Goal: Task Accomplishment & Management: Manage account settings

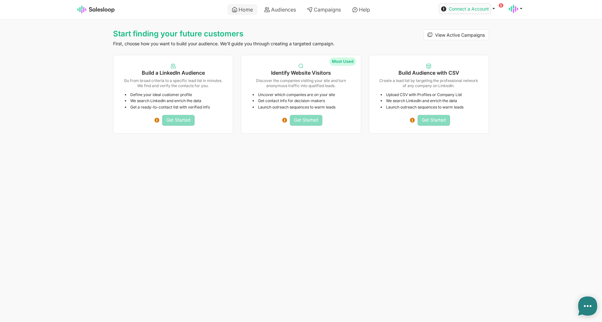
click at [481, 11] on span "Connect a Account" at bounding box center [469, 8] width 40 height 5
type textarea "x"
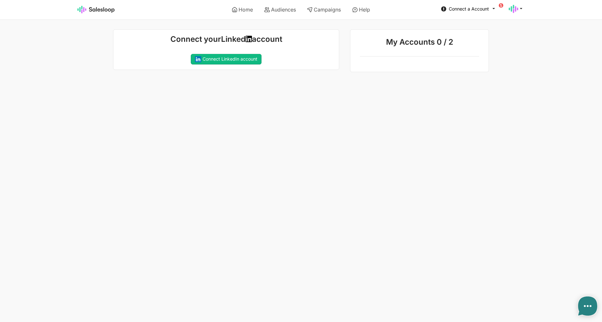
click at [246, 65] on div "Connect your Linked account Connecting your LinkedIn account... If you recently…" at bounding box center [226, 49] width 226 height 41
click at [236, 57] on button "Connect LinkedIn account" at bounding box center [226, 59] width 71 height 11
type textarea "x"
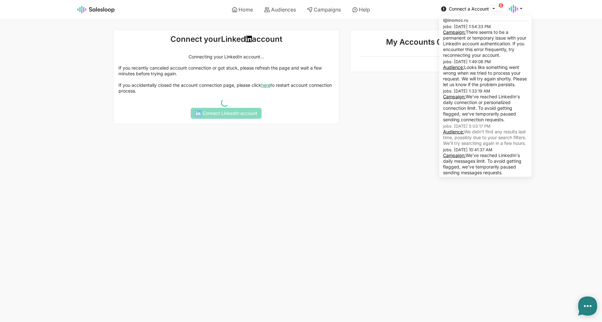
click at [493, 9] on icon at bounding box center [494, 8] width 6 height 6
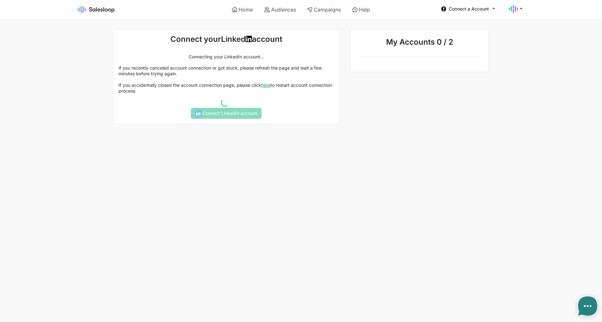
click at [349, 124] on html "Home Audiences Campaigns Help Connect a Account jobs: 10/1/2025, 1:54:33 PM Cam…" at bounding box center [301, 62] width 602 height 124
click at [266, 12] on icon at bounding box center [267, 9] width 5 height 5
type textarea "x"
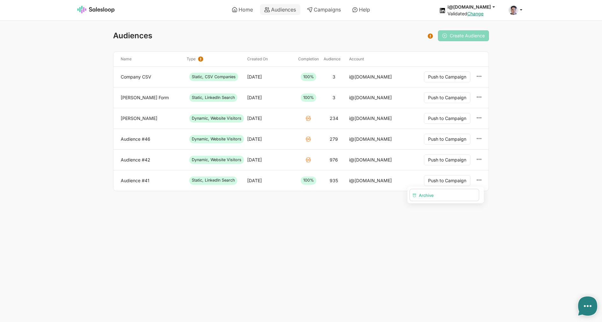
click at [461, 192] on button "Archive" at bounding box center [444, 194] width 69 height 11
click at [483, 162] on div "Archive" at bounding box center [480, 159] width 10 height 10
click at [461, 175] on button "Archive" at bounding box center [444, 173] width 69 height 11
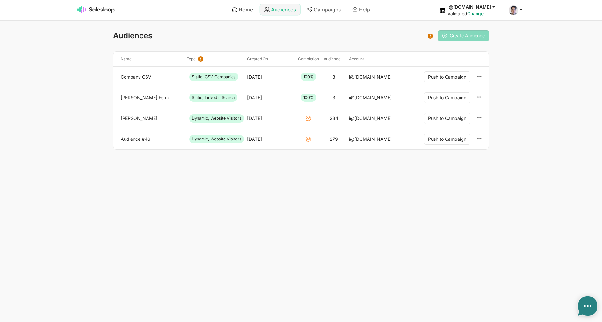
click at [282, 7] on link "Audiences" at bounding box center [280, 9] width 40 height 11
type textarea "x"
click at [330, 14] on link "Campaigns" at bounding box center [324, 9] width 43 height 11
type textarea "x"
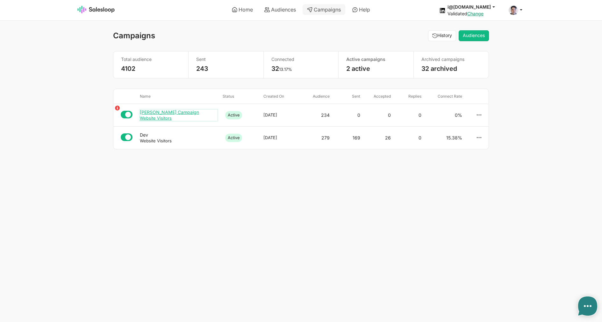
click at [198, 113] on div "[PERSON_NAME] Campaign" at bounding box center [179, 112] width 78 height 6
type textarea "x"
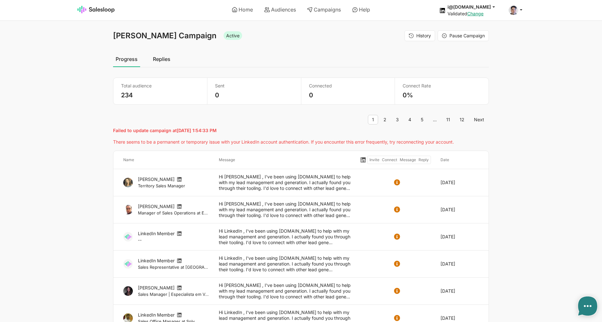
type textarea "x"
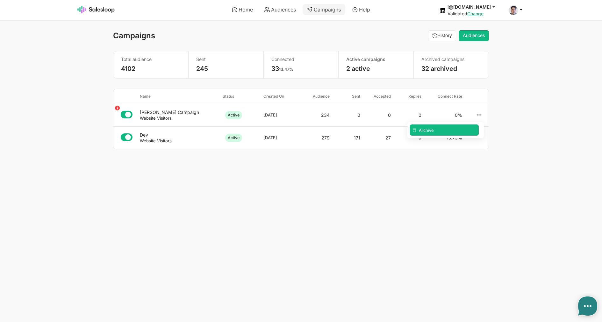
type textarea "x"
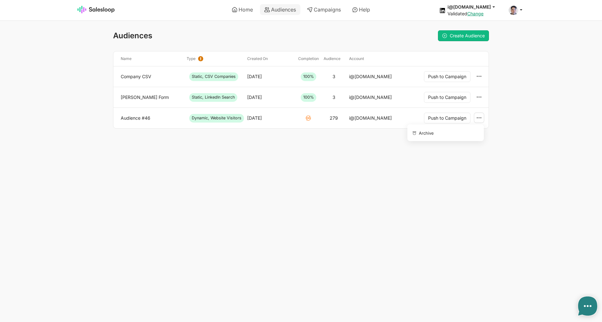
drag, startPoint x: 478, startPoint y: 118, endPoint x: 476, endPoint y: 120, distance: 3.6
click at [478, 118] on icon at bounding box center [480, 118] width 6 height 6
click at [468, 128] on button "Archive" at bounding box center [444, 132] width 69 height 11
click at [457, 76] on button "Push to Campaign" at bounding box center [447, 76] width 47 height 11
type textarea "x"
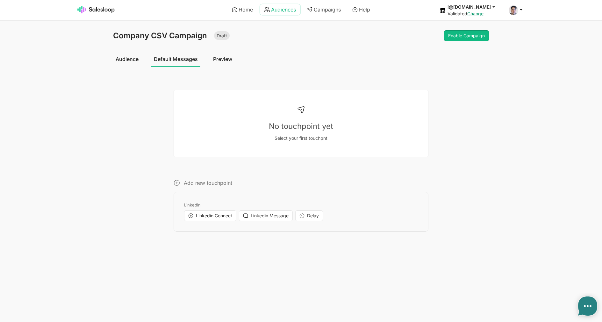
click at [274, 8] on link "Audiences" at bounding box center [280, 9] width 40 height 11
type textarea "x"
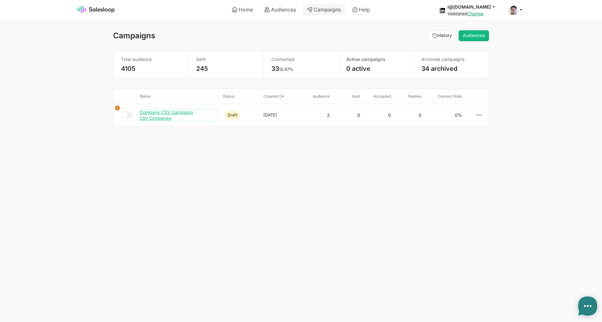
click at [154, 113] on div "Company CSV Campaign" at bounding box center [179, 112] width 78 height 6
type textarea "x"
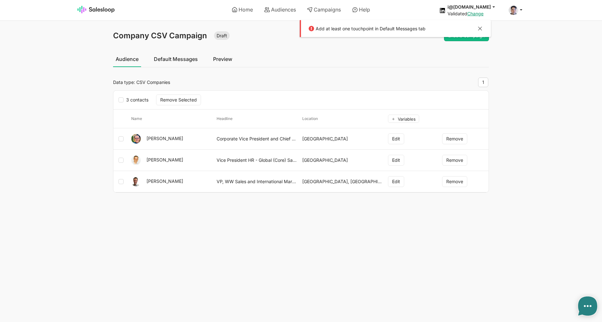
click at [187, 61] on link "Default Messages" at bounding box center [175, 59] width 49 height 16
type textarea "x"
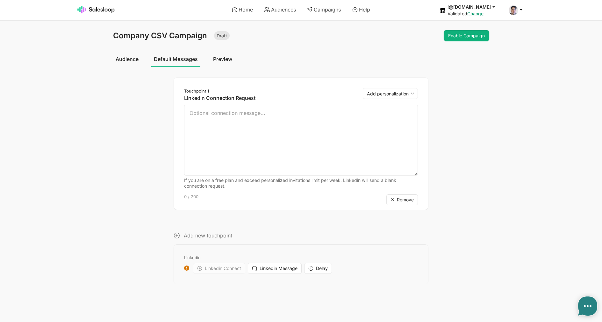
click at [459, 34] on button "Enable Campaign" at bounding box center [466, 35] width 45 height 11
type textarea "x"
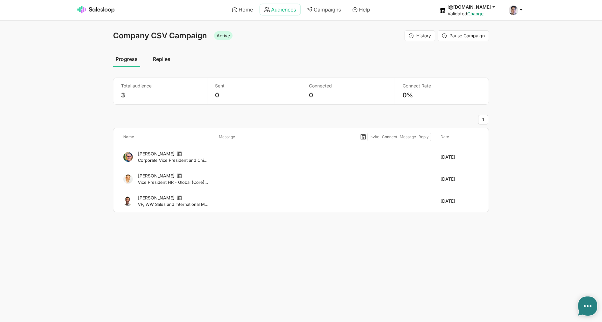
click at [273, 12] on link "Audiences" at bounding box center [280, 9] width 40 height 11
type textarea "x"
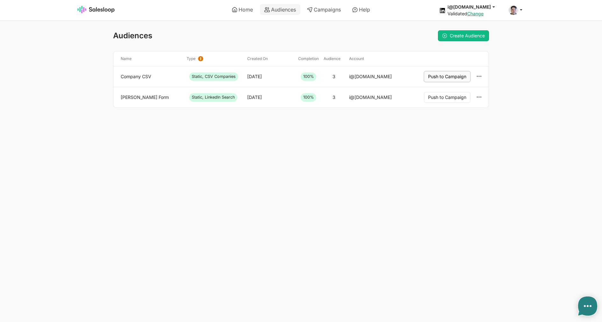
click at [449, 77] on button "Push to Campaign" at bounding box center [447, 76] width 47 height 11
type textarea "x"
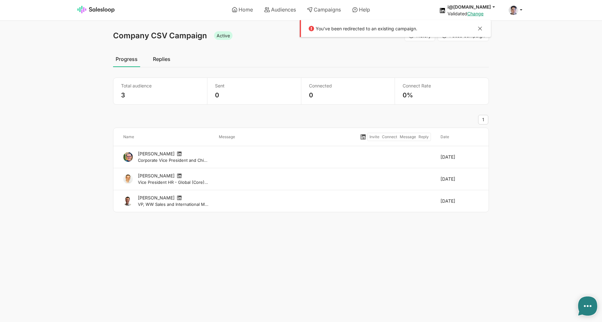
click at [154, 63] on link "Replies" at bounding box center [161, 59] width 23 height 16
type textarea "x"
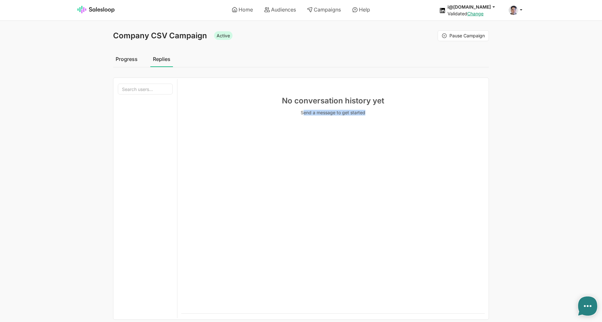
drag, startPoint x: 305, startPoint y: 112, endPoint x: 397, endPoint y: 114, distance: 91.5
click at [397, 114] on p "Send a message to get started" at bounding box center [333, 113] width 294 height 6
click at [408, 117] on div "No conversation history yet Send a message to get started" at bounding box center [333, 106] width 304 height 48
drag, startPoint x: 394, startPoint y: 119, endPoint x: 426, endPoint y: 125, distance: 32.6
click at [426, 125] on div "No conversation history yet Send a message to get started" at bounding box center [333, 106] width 304 height 48
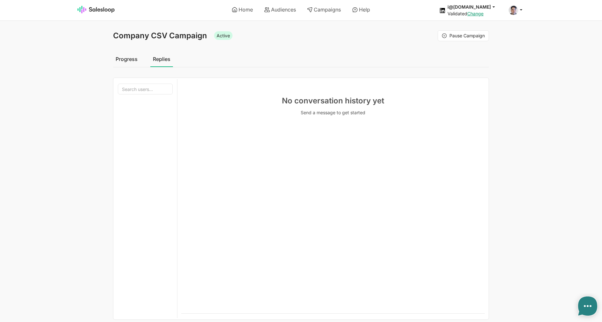
click at [339, 132] on div "No conversation history yet Send a message to get started" at bounding box center [333, 196] width 304 height 234
click at [280, 12] on link "Audiences" at bounding box center [280, 9] width 40 height 11
type textarea "x"
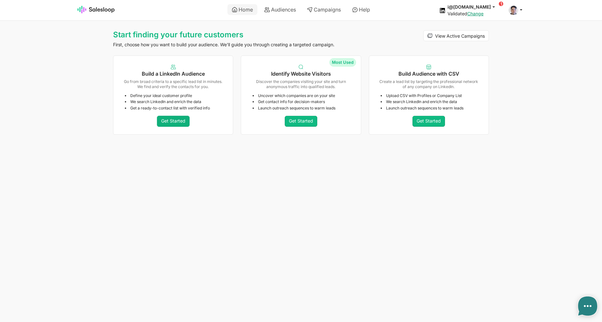
click at [185, 120] on link "Get Started" at bounding box center [173, 121] width 33 height 11
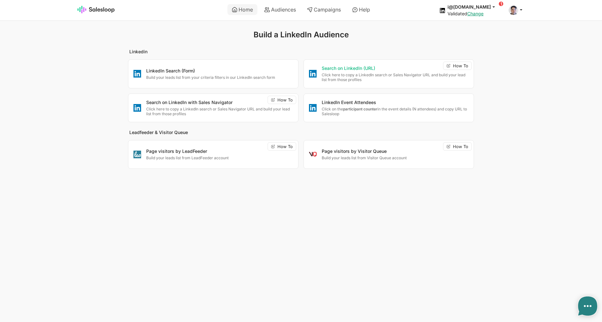
type textarea "x"
click at [198, 84] on div "LinkedIn Search (Form) Build your leads list from your criteria filters in our …" at bounding box center [213, 73] width 170 height 23
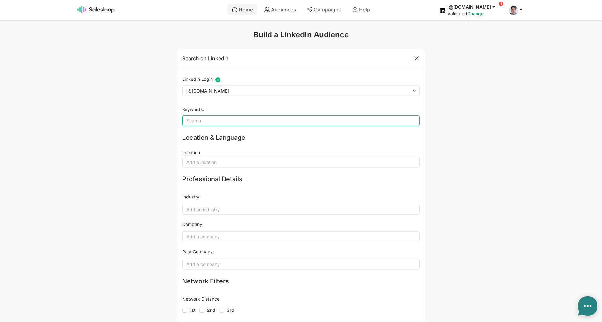
click at [224, 117] on input "Keywords" at bounding box center [301, 120] width 238 height 11
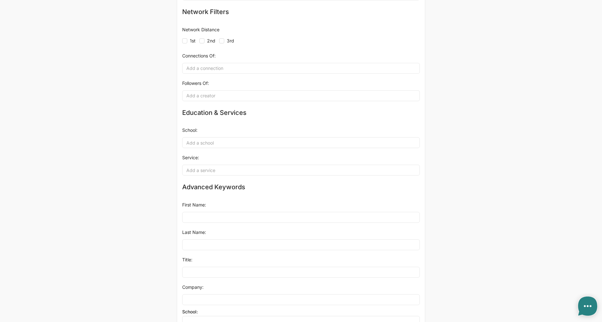
scroll to position [317, 0]
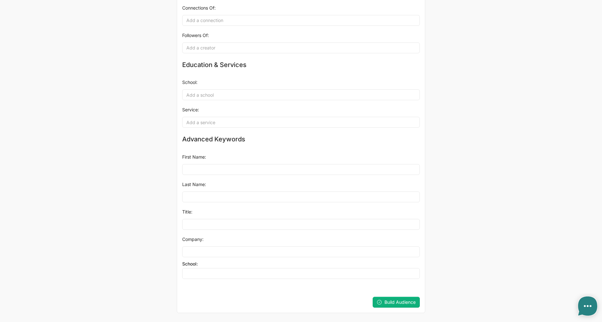
type input "css"
click at [415, 303] on span "Build Audience" at bounding box center [400, 301] width 31 height 5
type textarea "x"
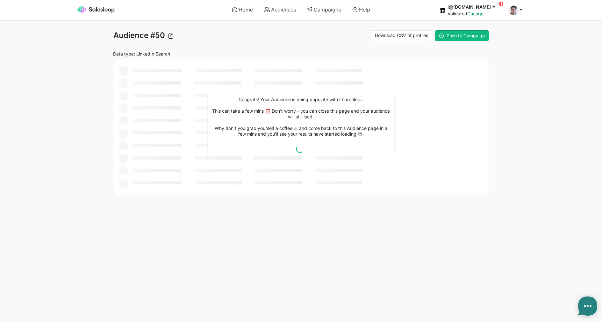
type textarea "x"
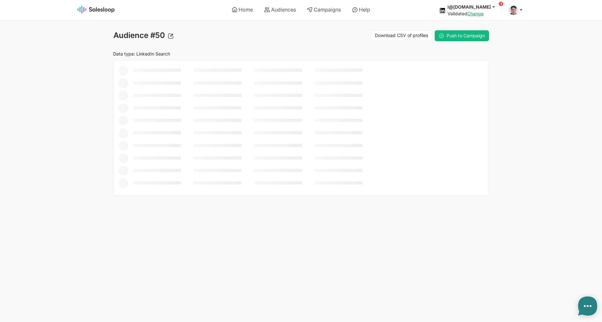
type textarea "x"
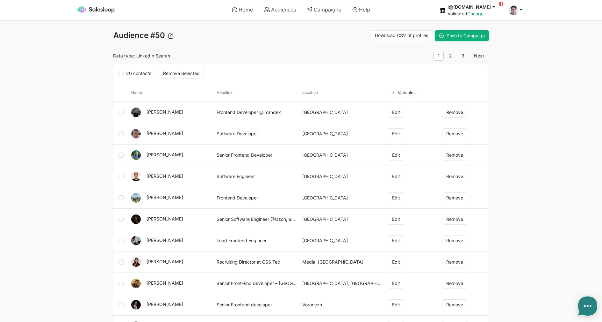
click at [467, 38] on span "Push to Campaign" at bounding box center [466, 35] width 38 height 5
type textarea "x"
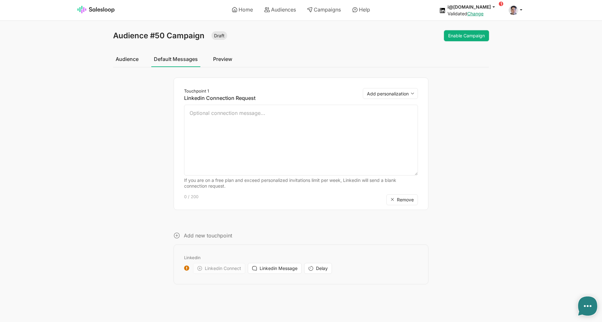
click at [477, 33] on button "Enable Campaign" at bounding box center [466, 35] width 45 height 11
type textarea "x"
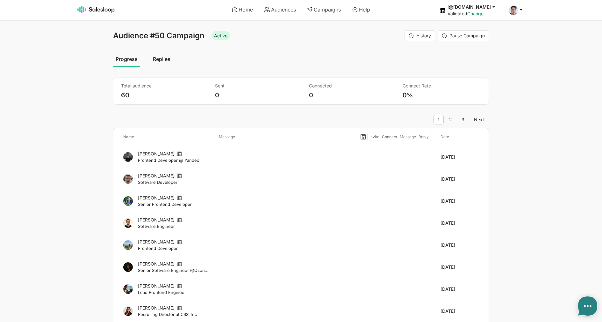
click at [170, 68] on div "Audience #50 Campaign Active History Pause Campaign Progress Replies Total audi…" at bounding box center [301, 308] width 376 height 556
click at [167, 63] on link "Replies" at bounding box center [161, 59] width 23 height 16
type textarea "x"
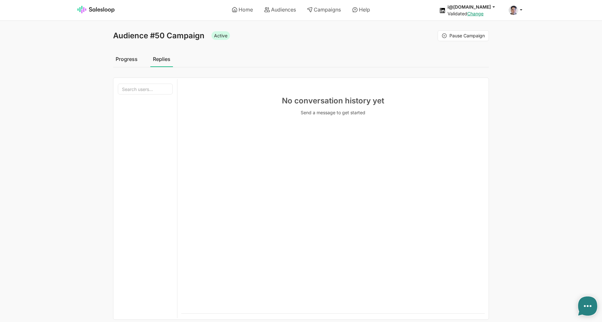
click at [135, 60] on link "Progress" at bounding box center [126, 59] width 27 height 16
type textarea "x"
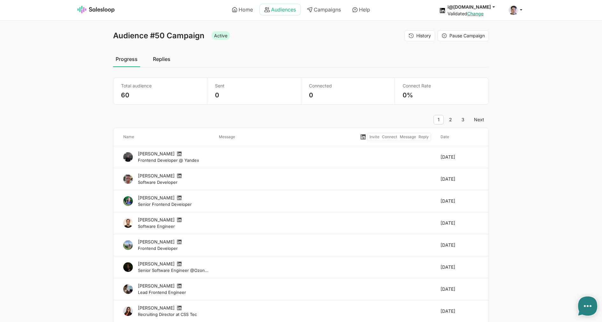
click at [279, 9] on link "Audiences" at bounding box center [280, 9] width 40 height 11
type textarea "x"
click at [478, 32] on button at bounding box center [481, 29] width 8 height 8
click at [166, 55] on link "Replies" at bounding box center [161, 59] width 23 height 16
type textarea "x"
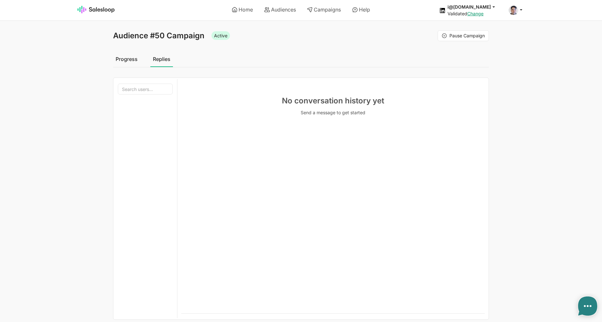
click at [271, 190] on div "No conversation history yet Send a message to get started" at bounding box center [333, 196] width 304 height 234
click at [271, 1] on ul "Home Audiences Campaigns Help" at bounding box center [301, 10] width 224 height 18
click at [279, 9] on link "Audiences" at bounding box center [280, 9] width 40 height 11
type textarea "x"
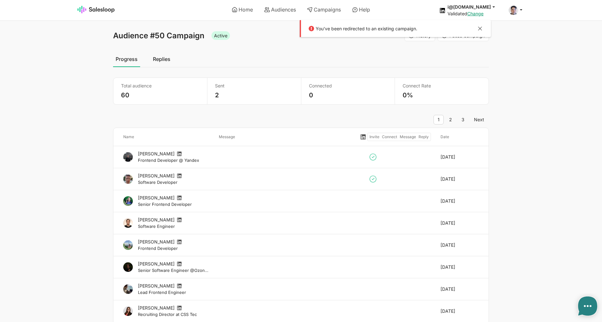
click at [169, 56] on link "Replies" at bounding box center [161, 59] width 23 height 16
type textarea "x"
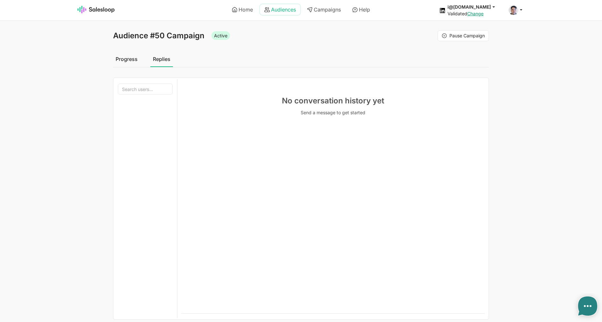
drag, startPoint x: 0, startPoint y: 0, endPoint x: 270, endPoint y: 10, distance: 270.5
click at [270, 10] on link "Audiences" at bounding box center [280, 9] width 40 height 11
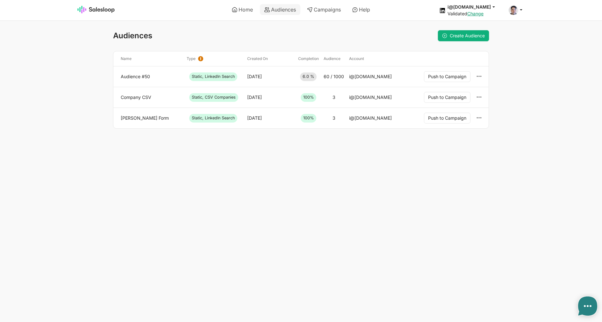
click at [458, 38] on span "Create Audience" at bounding box center [467, 35] width 35 height 5
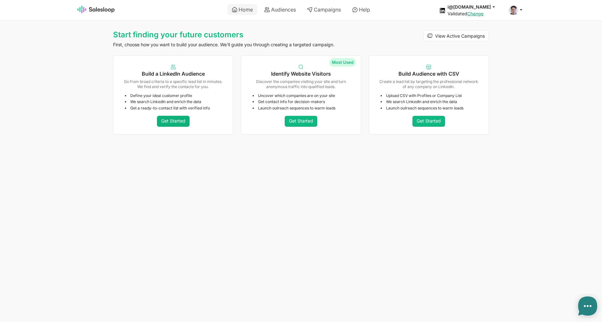
click at [175, 118] on link "Get Started" at bounding box center [173, 121] width 33 height 11
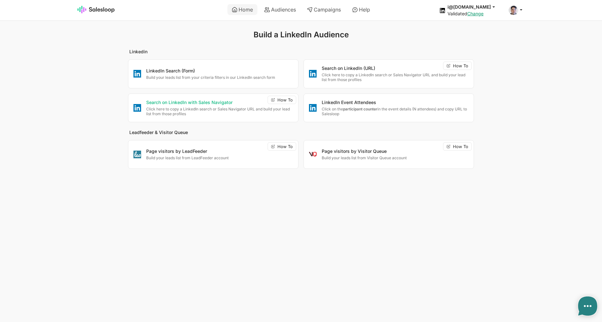
type textarea "x"
click at [207, 75] on p "Build your leads list from your criteria filters in our LinkedIn search form" at bounding box center [219, 77] width 147 height 5
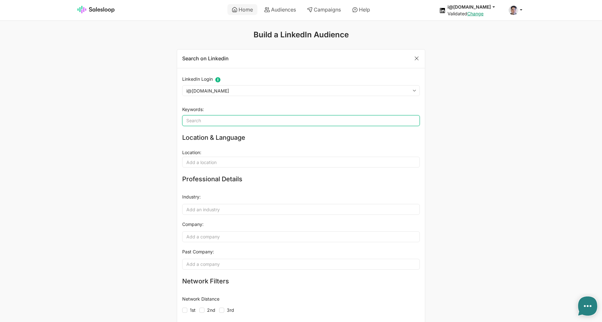
click at [222, 119] on input "Keywords" at bounding box center [301, 120] width 238 height 11
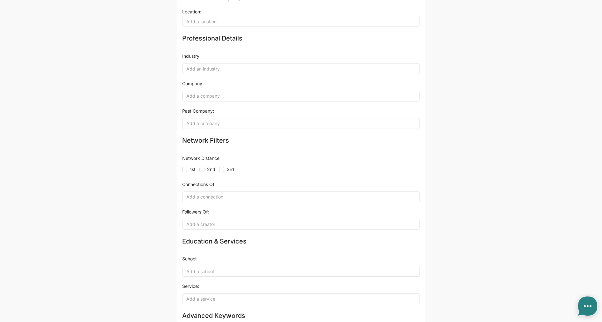
scroll to position [123, 0]
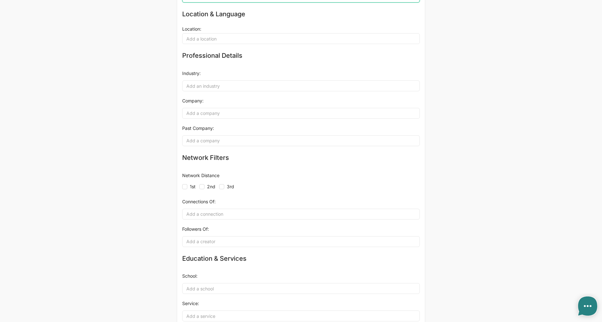
type input "css"
click at [187, 187] on icon at bounding box center [184, 186] width 5 height 5
click at [190, 184] on input "1st" at bounding box center [190, 183] width 0 height 0
checkbox input "true"
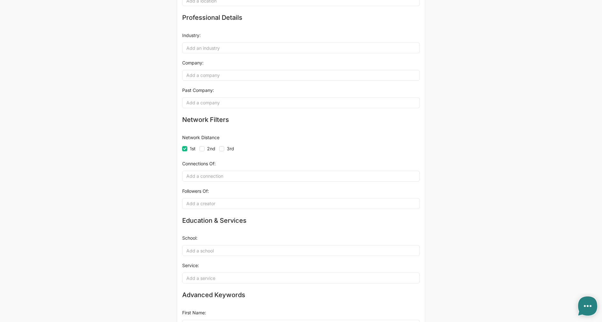
scroll to position [317, 0]
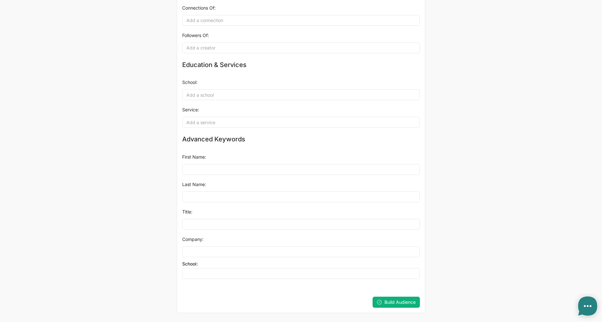
click at [381, 302] on icon "submit" at bounding box center [379, 301] width 5 height 5
type textarea "x"
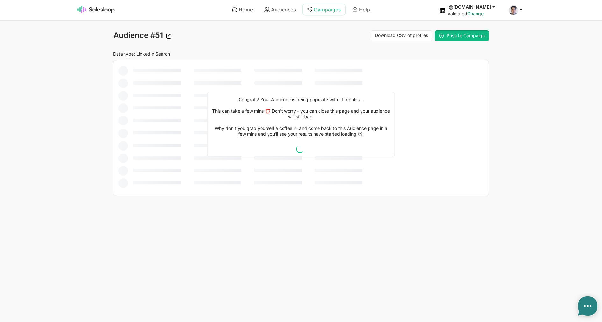
click at [327, 8] on link "Campaigns" at bounding box center [324, 9] width 43 height 11
type textarea "x"
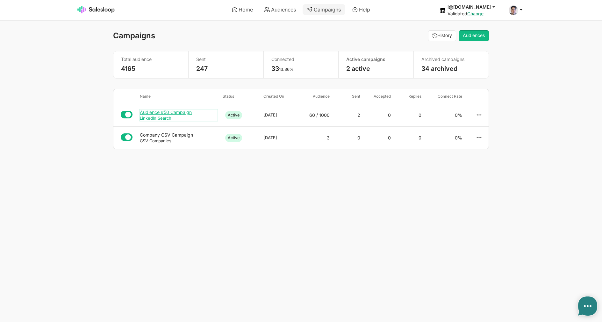
click at [175, 113] on div "Audience #50 Campaign" at bounding box center [179, 112] width 78 height 6
type textarea "x"
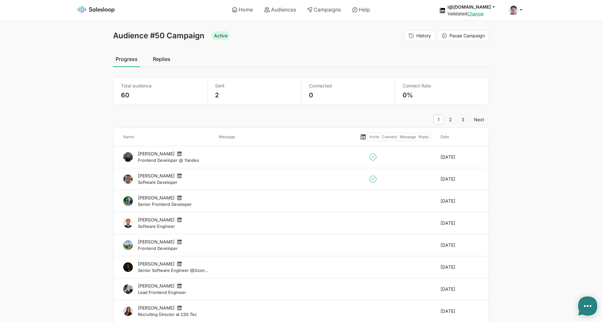
type textarea "x"
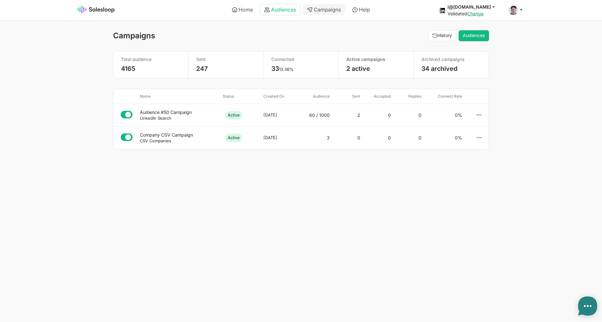
click at [276, 9] on link "Audiences" at bounding box center [280, 9] width 40 height 11
type textarea "x"
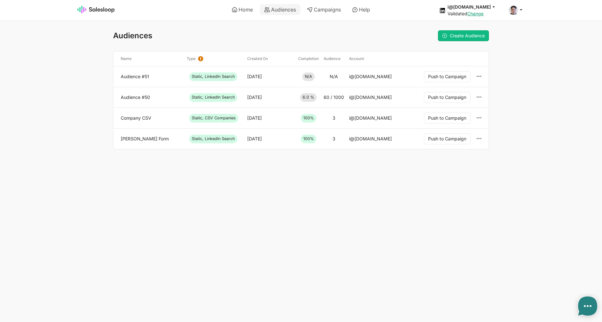
click at [320, 16] on ul "Home Audiences Campaigns Help" at bounding box center [301, 10] width 224 height 18
click at [321, 11] on link "Campaigns" at bounding box center [324, 9] width 43 height 11
type textarea "x"
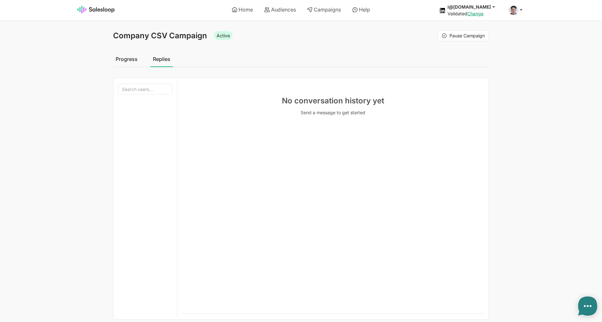
click at [126, 60] on link "Progress" at bounding box center [126, 59] width 27 height 16
type textarea "x"
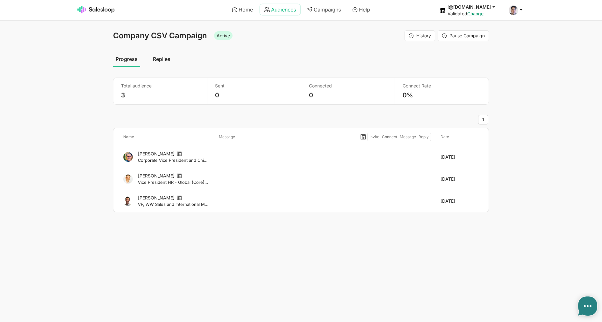
click at [268, 12] on link "Audiences" at bounding box center [280, 9] width 40 height 11
type textarea "x"
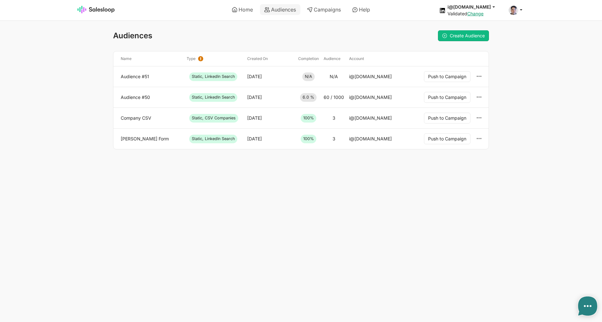
type textarea "x"
click at [482, 140] on link at bounding box center [480, 139] width 10 height 10
click at [469, 149] on button "Archive" at bounding box center [444, 153] width 69 height 11
click at [478, 116] on icon at bounding box center [480, 118] width 6 height 6
click at [466, 132] on button "Archive" at bounding box center [444, 132] width 69 height 11
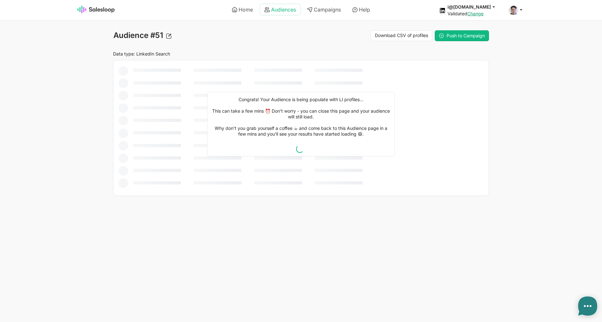
click at [277, 13] on link "Audiences" at bounding box center [280, 9] width 40 height 11
type textarea "x"
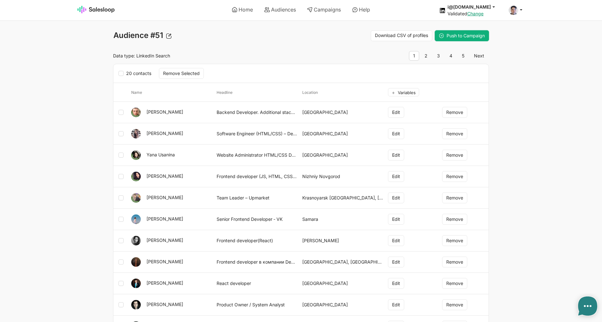
click at [463, 35] on span "Push to Campaign" at bounding box center [466, 35] width 38 height 5
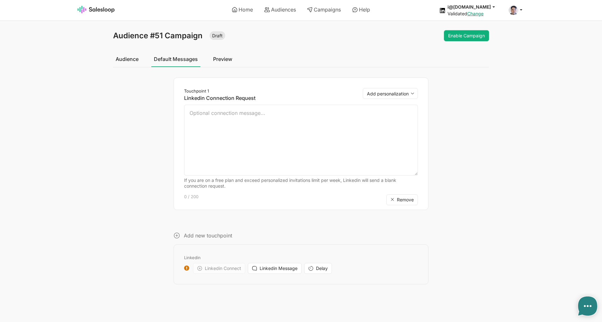
click at [469, 38] on button "Enable Campaign" at bounding box center [466, 35] width 45 height 11
type textarea "x"
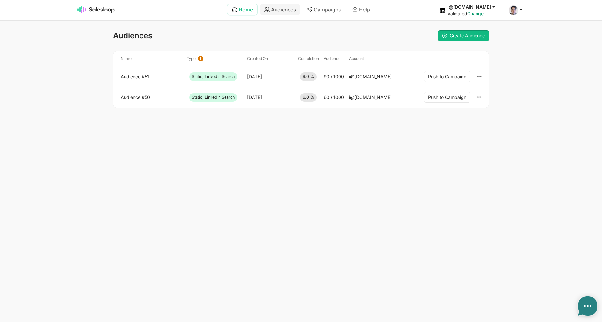
click at [240, 12] on link "Home" at bounding box center [243, 9] width 30 height 11
type textarea "x"
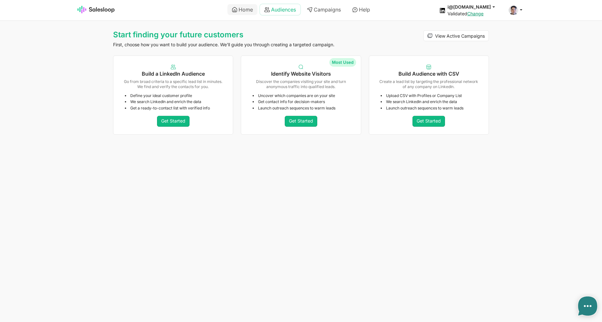
click at [292, 13] on link "Audiences" at bounding box center [280, 9] width 40 height 11
type textarea "x"
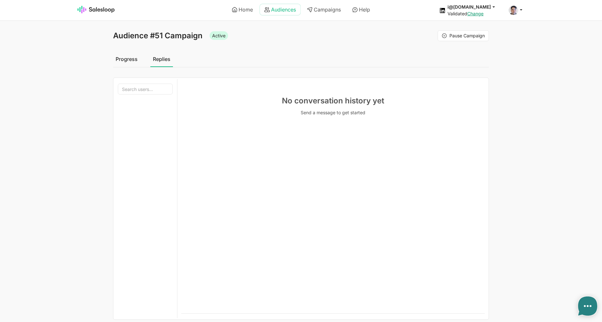
click at [273, 14] on link "Audiences" at bounding box center [280, 9] width 40 height 11
type textarea "x"
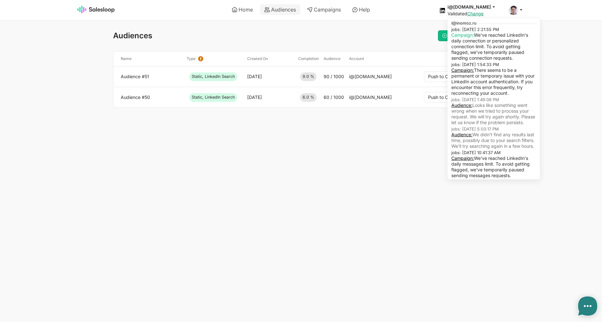
click at [474, 34] on link "Campaign:" at bounding box center [463, 34] width 23 height 5
type textarea "x"
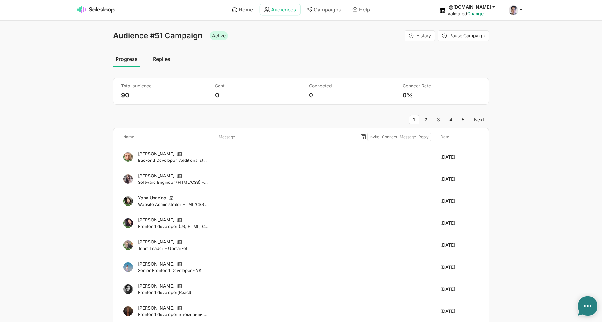
click at [282, 6] on link "Audiences" at bounding box center [280, 9] width 40 height 11
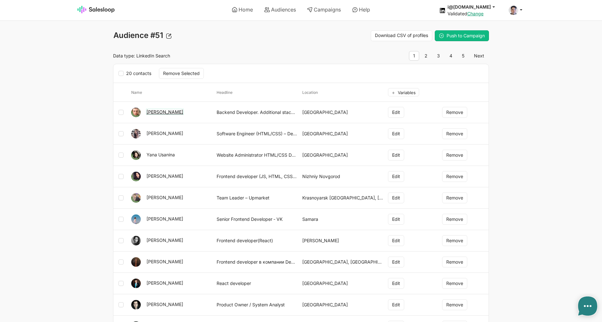
type textarea "x"
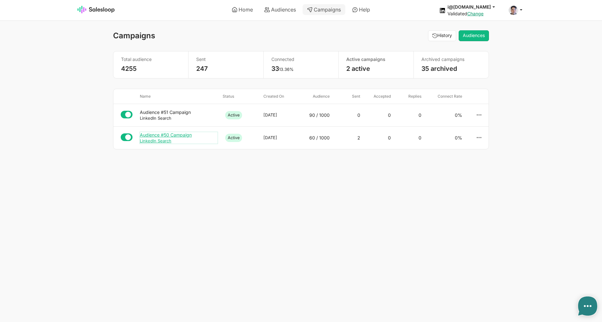
click at [182, 136] on div "Audience #50 Campaign" at bounding box center [179, 135] width 78 height 6
type textarea "x"
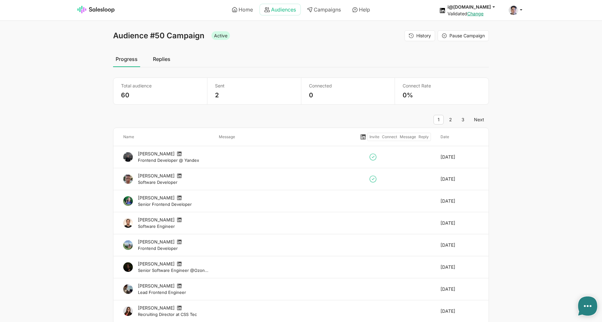
click at [290, 13] on link "Audiences" at bounding box center [280, 9] width 40 height 11
type textarea "x"
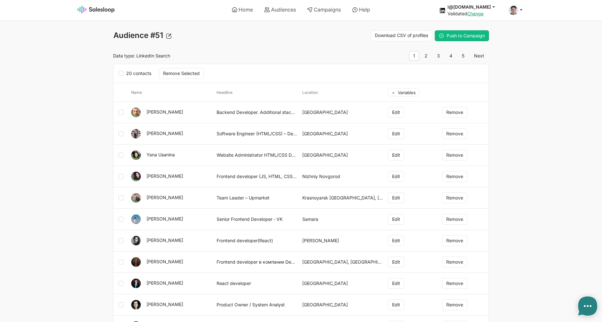
type textarea "x"
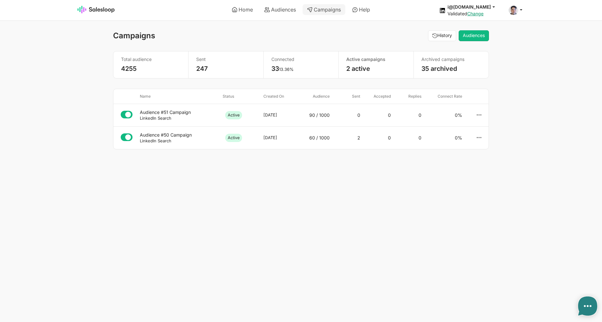
type textarea "x"
click at [177, 116] on div "LinkedIn Search" at bounding box center [179, 118] width 78 height 6
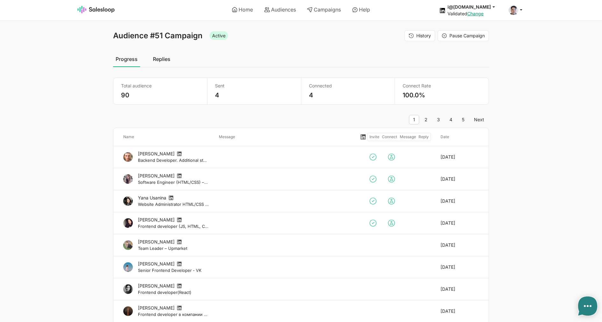
click at [168, 60] on link "Replies" at bounding box center [161, 59] width 23 height 16
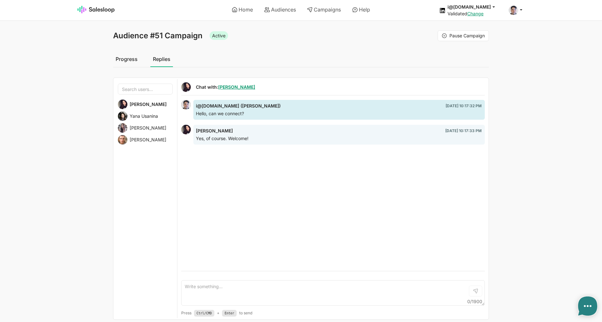
click at [153, 117] on span "Yana Usanina" at bounding box center [144, 116] width 28 height 6
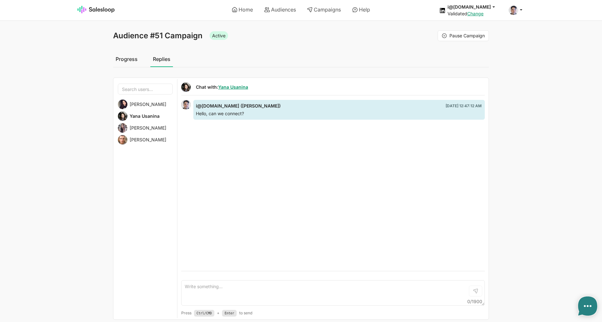
click at [137, 128] on span "[PERSON_NAME]" at bounding box center [148, 128] width 37 height 6
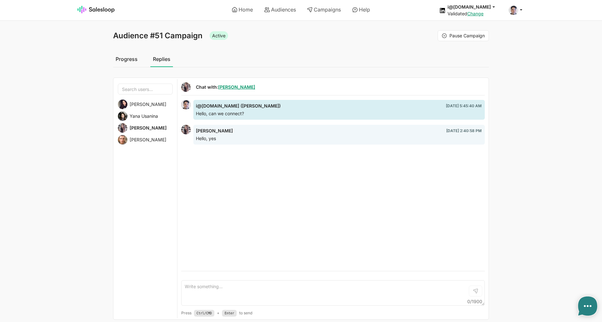
click at [161, 144] on div "[PERSON_NAME]" at bounding box center [145, 140] width 55 height 10
click at [157, 103] on span "[PERSON_NAME]" at bounding box center [148, 104] width 37 height 6
click at [152, 116] on span "Yana Usanina" at bounding box center [144, 116] width 28 height 6
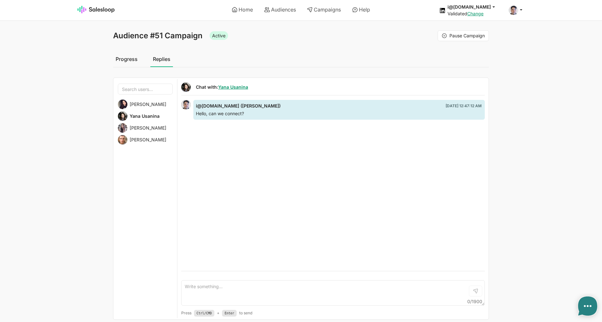
click at [150, 102] on span "[PERSON_NAME]" at bounding box center [148, 104] width 37 height 6
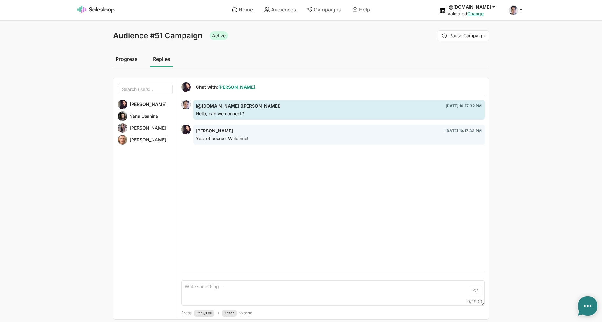
click at [136, 113] on div "Yana Usanina" at bounding box center [145, 116] width 55 height 10
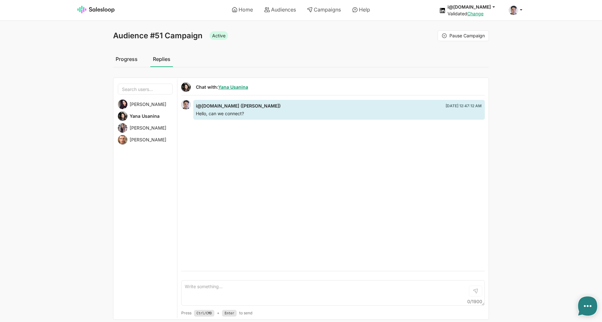
click at [164, 134] on div "Nataly Zernova Yana Usanina Olena Shobotova Maxim Nemkov" at bounding box center [145, 198] width 64 height 239
click at [159, 129] on span "[PERSON_NAME]" at bounding box center [148, 128] width 37 height 6
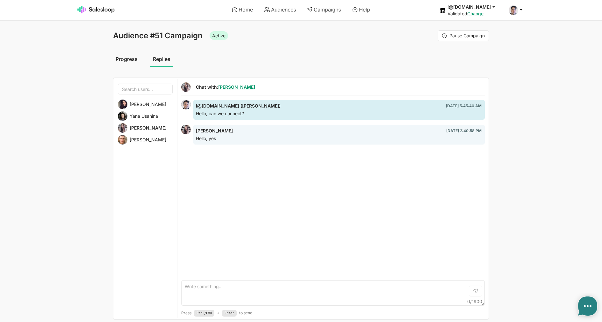
click at [125, 142] on img at bounding box center [123, 140] width 10 height 10
type textarea "x"
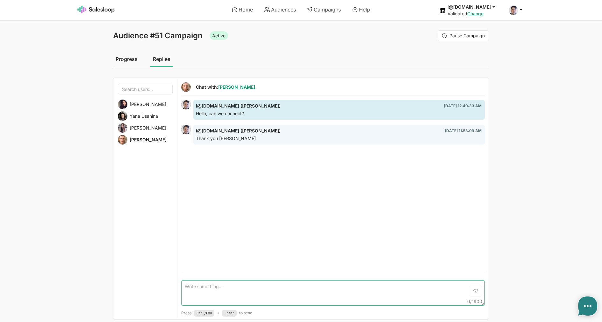
click at [246, 292] on textarea at bounding box center [333, 293] width 304 height 26
type textarea "Thank you for connection"
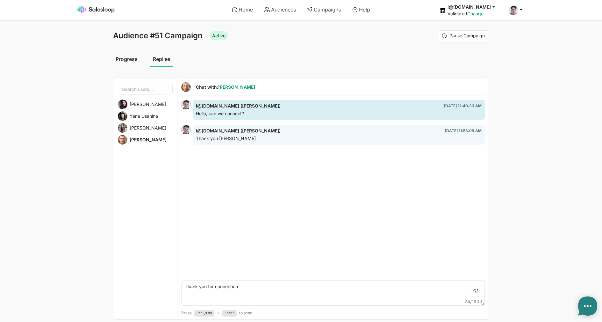
click at [142, 128] on span "Olena Shobotova" at bounding box center [148, 128] width 37 height 6
click at [144, 119] on span "Yana Usanina" at bounding box center [144, 116] width 28 height 6
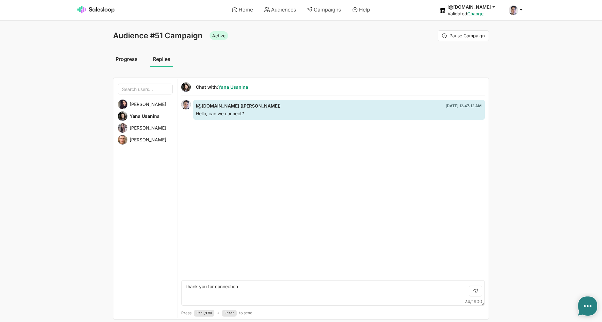
click at [239, 173] on div "i@inomoz.ru (Ином Турдикулов) 7/7/2022, 12:47:12 AM Hello, can we connect?" at bounding box center [333, 185] width 304 height 171
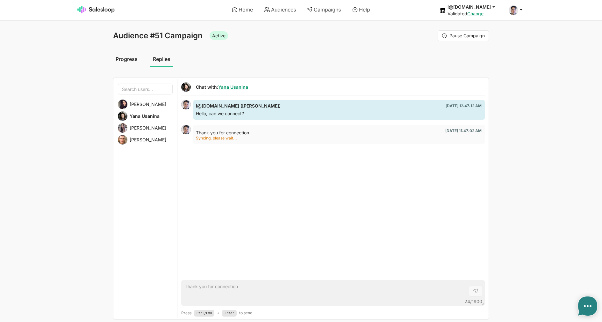
click at [139, 104] on span "[PERSON_NAME]" at bounding box center [148, 104] width 37 height 6
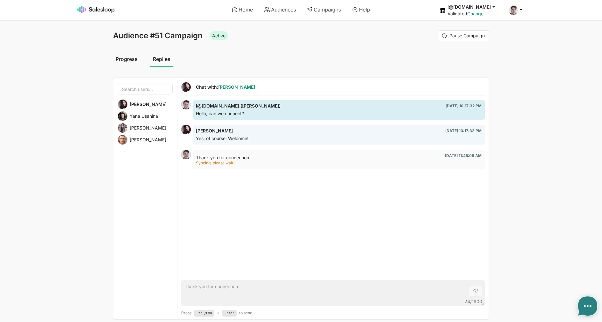
click at [161, 128] on span "[PERSON_NAME]" at bounding box center [148, 128] width 37 height 6
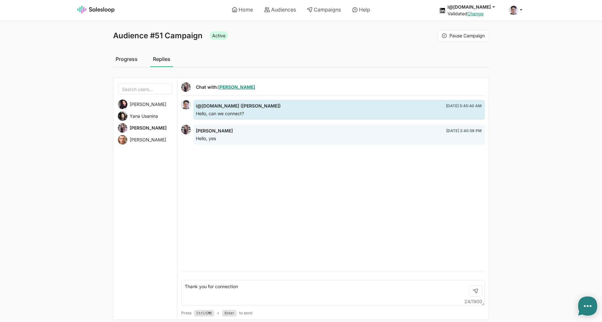
click at [154, 139] on span "[PERSON_NAME]" at bounding box center [148, 140] width 37 height 6
click at [155, 120] on div "Yana Usanina" at bounding box center [145, 116] width 55 height 10
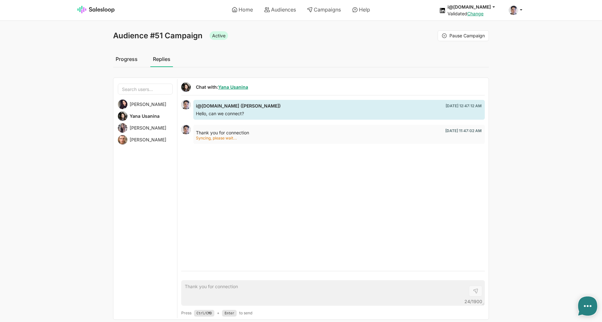
click at [153, 130] on span "[PERSON_NAME]" at bounding box center [148, 128] width 37 height 6
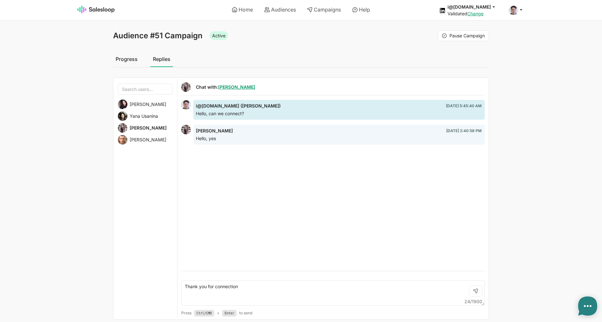
click at [149, 104] on span "[PERSON_NAME]" at bounding box center [148, 104] width 37 height 6
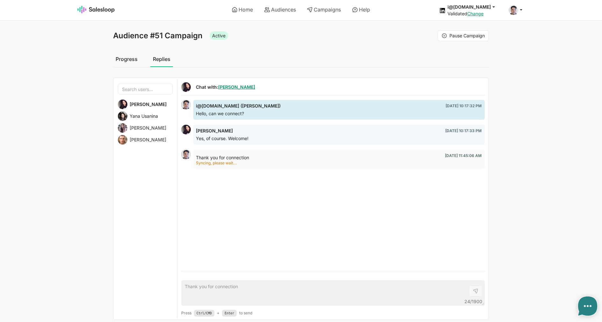
type textarea "x"
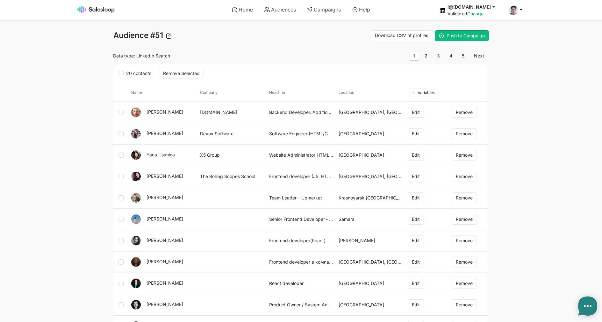
type textarea "x"
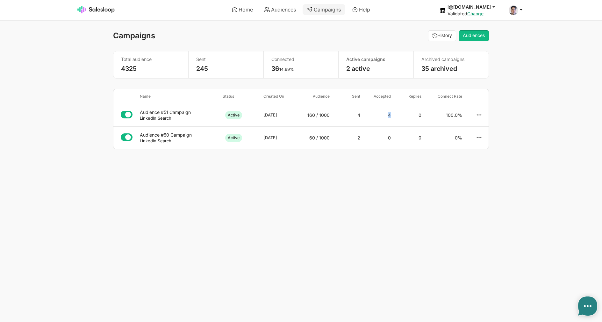
drag, startPoint x: 391, startPoint y: 115, endPoint x: 380, endPoint y: 122, distance: 13.0
click at [386, 116] on div "4" at bounding box center [378, 115] width 31 height 13
click at [267, 191] on body "Home Audiences Campaigns Help i@inomoz.ru jobs: 10/1/2025, 2:21:55 PM Campaign:…" at bounding box center [301, 161] width 602 height 322
click at [166, 115] on div "LinkedIn Search" at bounding box center [179, 118] width 78 height 6
type textarea "x"
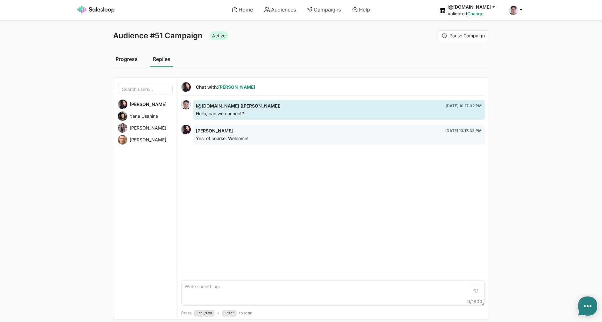
click at [142, 117] on span "Yana Usanina" at bounding box center [144, 116] width 28 height 6
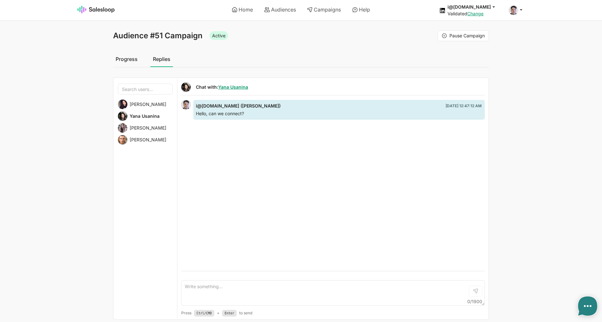
click at [144, 108] on div "[PERSON_NAME]" at bounding box center [145, 104] width 55 height 10
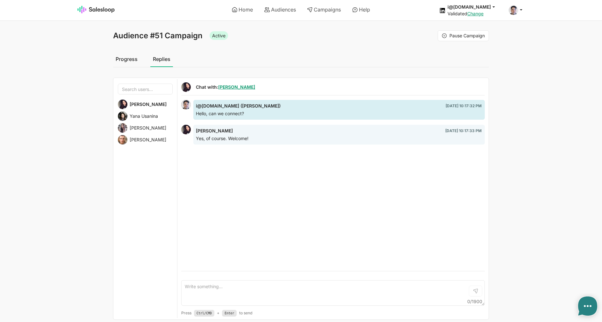
click at [135, 117] on span "Yana Usanina" at bounding box center [144, 116] width 28 height 6
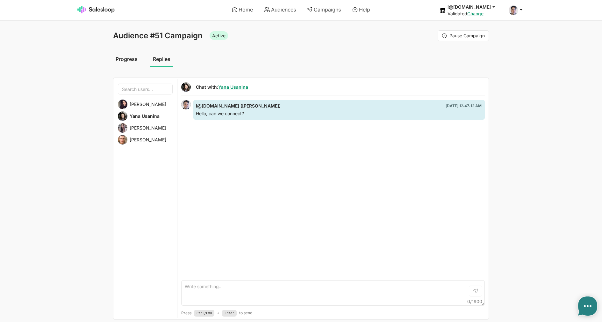
click at [149, 127] on span "[PERSON_NAME]" at bounding box center [148, 128] width 37 height 6
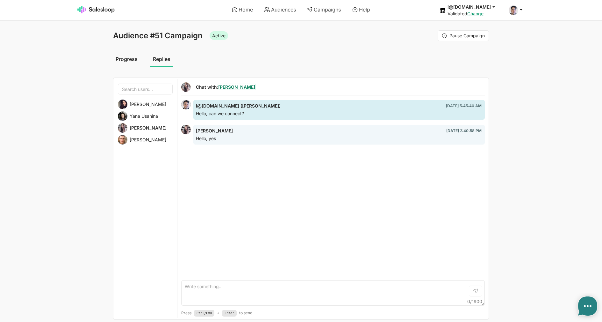
click at [227, 87] on link "[PERSON_NAME]" at bounding box center [236, 86] width 37 height 5
drag, startPoint x: 267, startPoint y: 106, endPoint x: 225, endPoint y: 105, distance: 41.8
click at [225, 105] on div "i@inomoz.ru (Ином Турдикулов) 12/25/2021, 5:45:40 AM" at bounding box center [339, 106] width 286 height 6
type textarea "x"
click at [253, 160] on div "i@inomoz.ru (Ином Турдикулов) 12/25/2021, 5:45:40 AM Hello, can we connect? Ole…" at bounding box center [333, 185] width 304 height 171
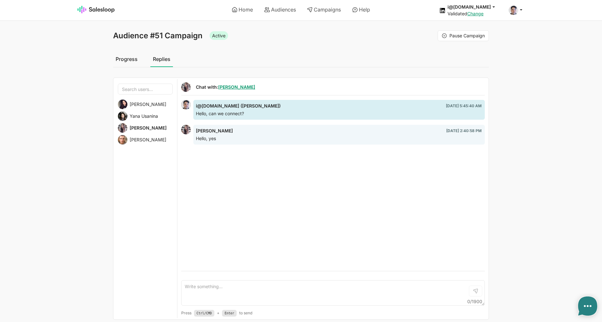
click at [145, 103] on span "[PERSON_NAME]" at bounding box center [148, 104] width 37 height 6
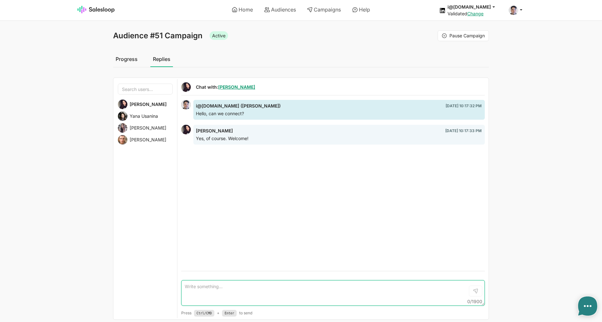
click at [243, 289] on textarea at bounding box center [333, 293] width 304 height 26
type textarea "Thank you for connection"
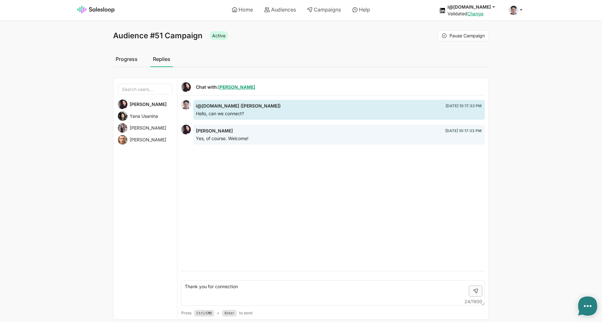
click at [477, 291] on icon "Send" at bounding box center [475, 290] width 5 height 5
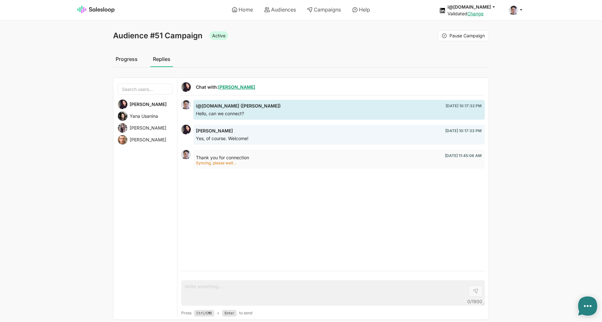
type textarea "x"
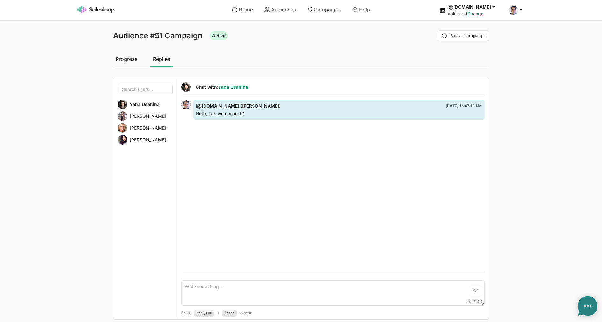
click at [141, 140] on span "[PERSON_NAME]" at bounding box center [148, 140] width 37 height 6
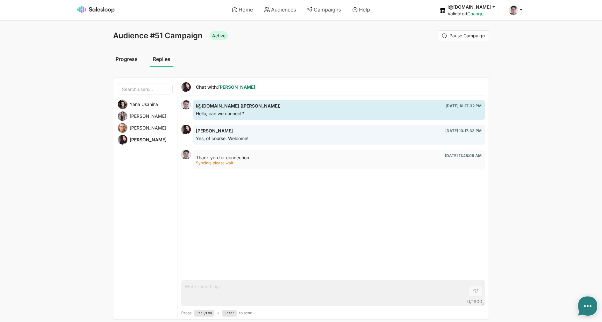
click at [236, 87] on link "Nataly Zernova" at bounding box center [236, 86] width 37 height 5
type textarea "x"
click at [141, 113] on div "Yana Usanina" at bounding box center [145, 116] width 55 height 10
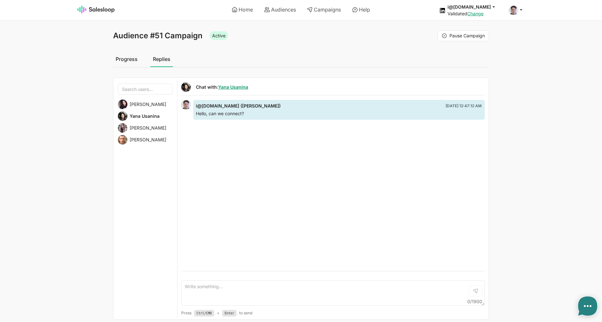
click at [147, 104] on span "[PERSON_NAME]" at bounding box center [148, 104] width 37 height 6
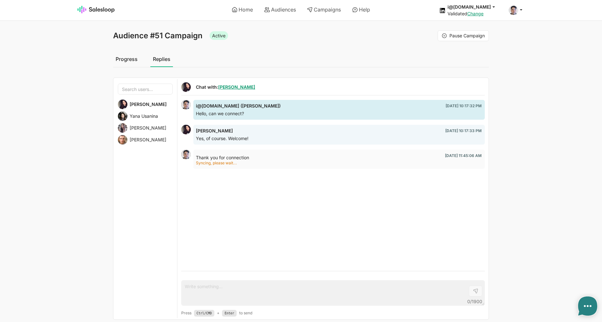
click at [145, 117] on span "Yana Usanina" at bounding box center [144, 116] width 28 height 6
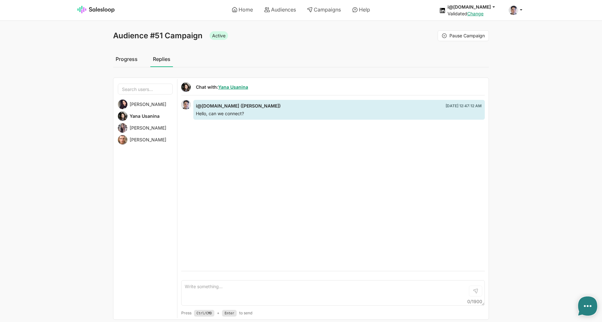
click at [144, 106] on span "[PERSON_NAME]" at bounding box center [148, 104] width 37 height 6
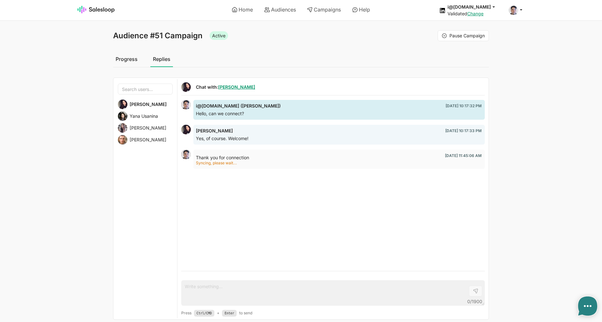
click at [217, 138] on div "Yes, of course. Welcome!" at bounding box center [339, 138] width 286 height 6
click at [218, 116] on div "Hello, can we connect?" at bounding box center [339, 114] width 286 height 6
click at [212, 159] on div "Thank you for connection" at bounding box center [339, 158] width 286 height 6
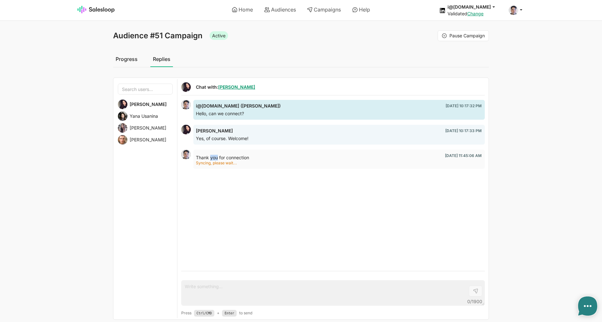
click at [212, 159] on div "Thank you for connection" at bounding box center [339, 158] width 286 height 6
click at [145, 122] on div "Nataly Zernova Yana Usanina Olena Shobotova Maxim Nemkov" at bounding box center [145, 198] width 64 height 239
click at [143, 116] on span "Yana Usanina" at bounding box center [144, 116] width 28 height 6
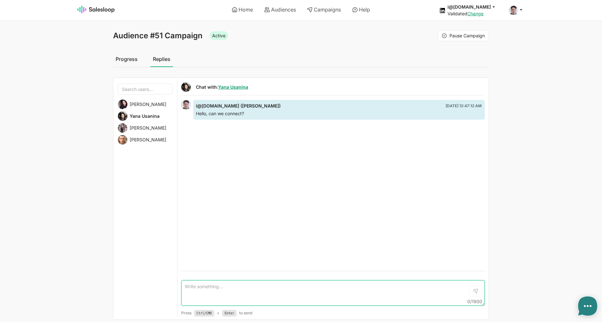
click at [230, 286] on textarea at bounding box center [333, 293] width 304 height 26
paste textarea "Thank you for connection"
type textarea "Thank you for connection"
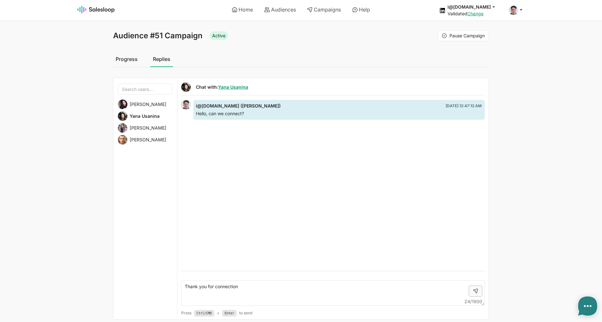
click at [472, 287] on button "Send" at bounding box center [475, 290] width 13 height 11
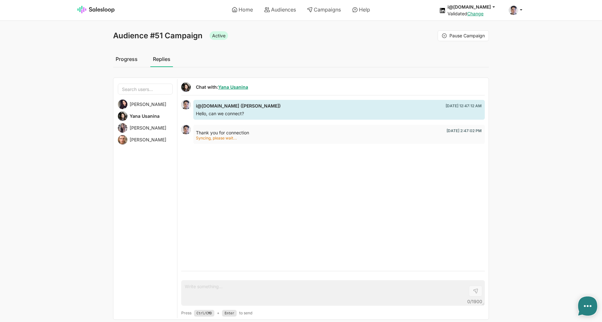
click at [144, 104] on span "[PERSON_NAME]" at bounding box center [148, 104] width 37 height 6
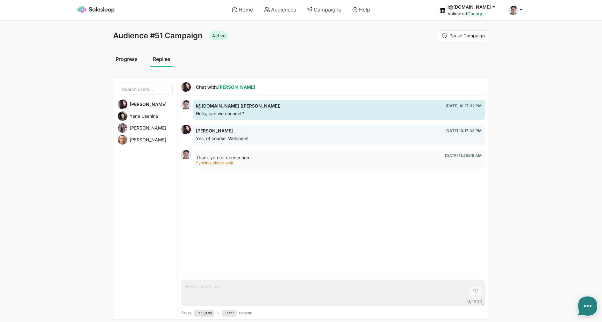
click at [151, 114] on span "Yana Usanina" at bounding box center [144, 116] width 28 height 6
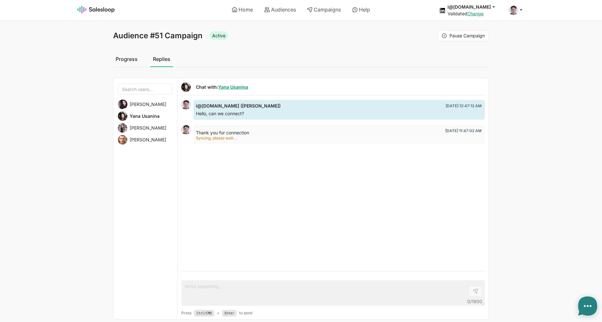
type textarea "x"
click at [142, 134] on div "[PERSON_NAME] Usanina [PERSON_NAME] [PERSON_NAME] [PERSON_NAME]" at bounding box center [145, 198] width 64 height 239
click at [142, 137] on div "[PERSON_NAME]" at bounding box center [145, 140] width 55 height 10
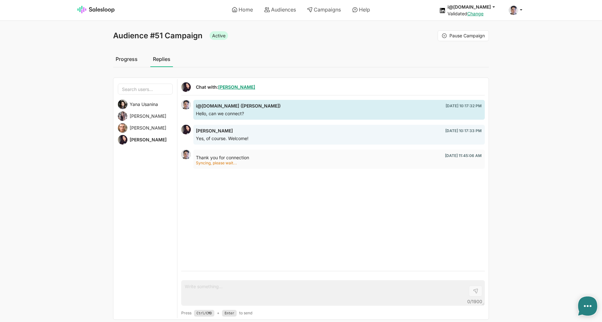
click at [144, 120] on div "[PERSON_NAME]" at bounding box center [145, 116] width 55 height 10
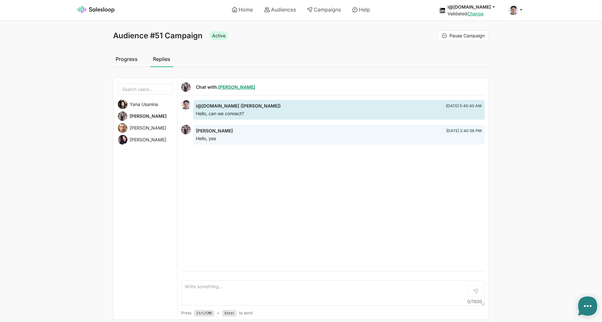
click at [144, 103] on span "Yana Usanina" at bounding box center [144, 104] width 28 height 6
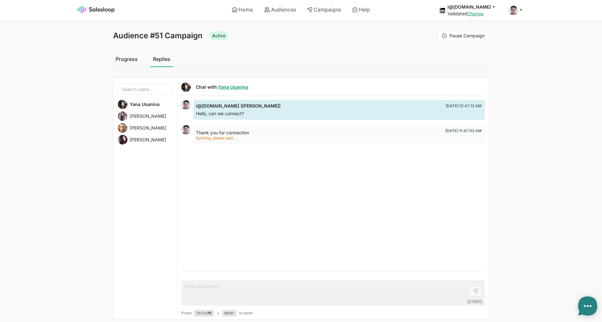
click at [145, 128] on span "[PERSON_NAME]" at bounding box center [148, 128] width 37 height 6
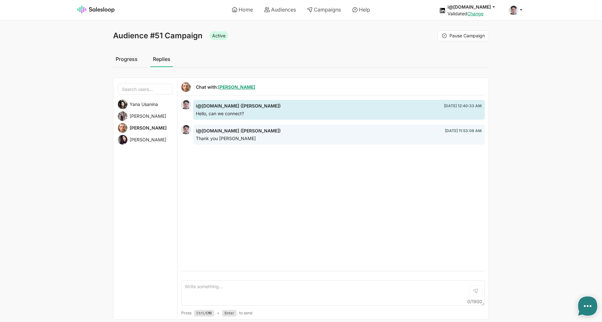
click at [148, 139] on span "[PERSON_NAME]" at bounding box center [148, 140] width 37 height 6
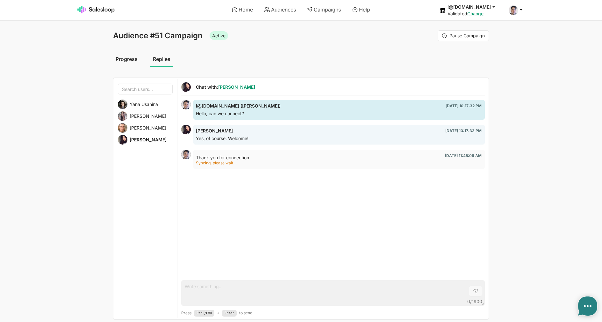
click at [148, 117] on span "[PERSON_NAME]" at bounding box center [148, 116] width 37 height 6
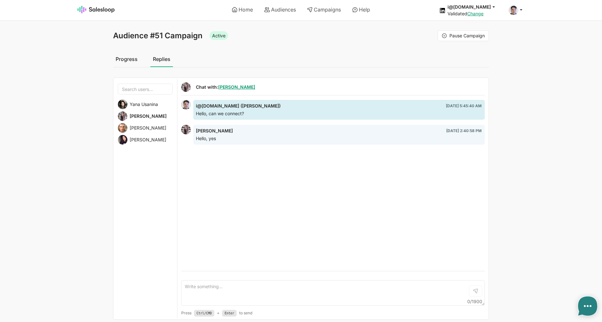
click at [144, 105] on span "Yana Usanina" at bounding box center [144, 104] width 28 height 6
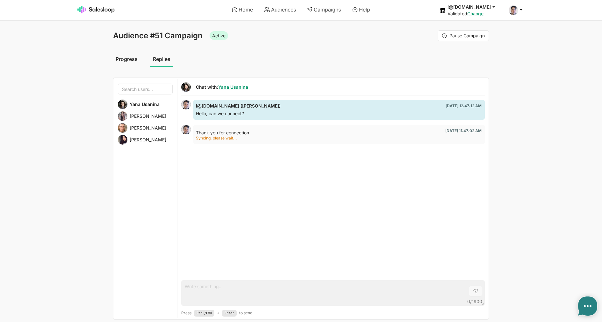
click at [147, 118] on span "[PERSON_NAME]" at bounding box center [148, 116] width 37 height 6
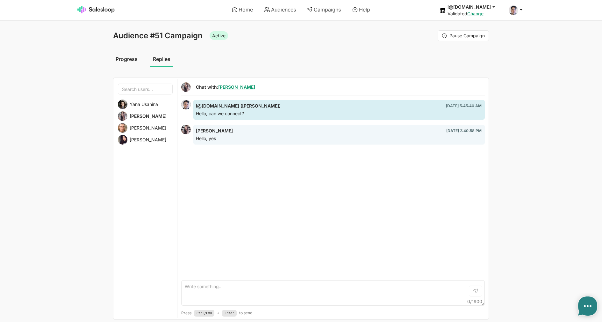
click at [146, 128] on span "[PERSON_NAME]" at bounding box center [148, 128] width 37 height 6
click at [145, 138] on span "[PERSON_NAME]" at bounding box center [148, 140] width 37 height 6
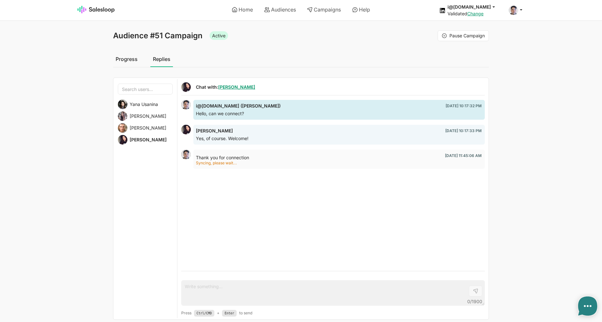
click at [147, 103] on span "Yana Usanina" at bounding box center [144, 104] width 28 height 6
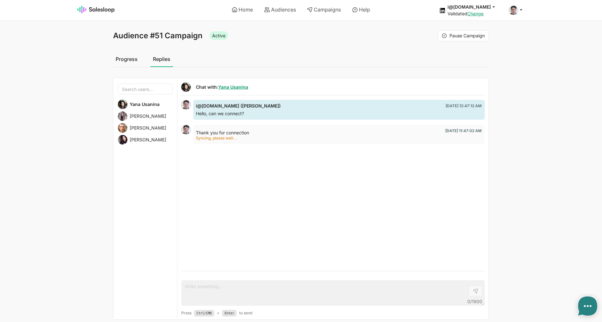
type textarea "x"
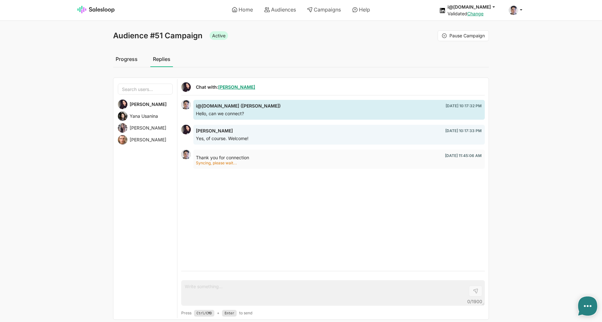
click at [143, 116] on span "Yana Usanina" at bounding box center [144, 116] width 28 height 6
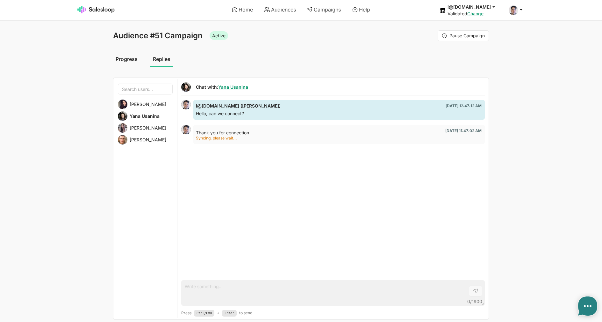
click at [149, 125] on span "[PERSON_NAME]" at bounding box center [148, 128] width 37 height 6
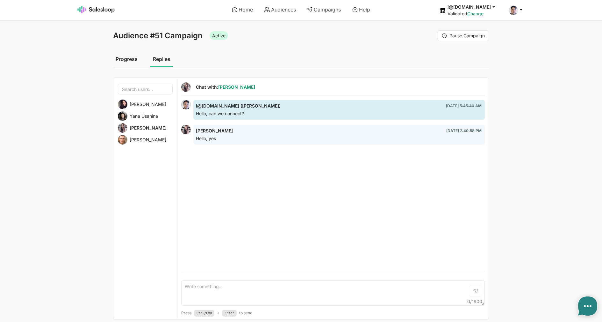
click at [160, 137] on span "[PERSON_NAME]" at bounding box center [148, 140] width 37 height 6
click at [149, 116] on span "Yana Usanina" at bounding box center [144, 116] width 28 height 6
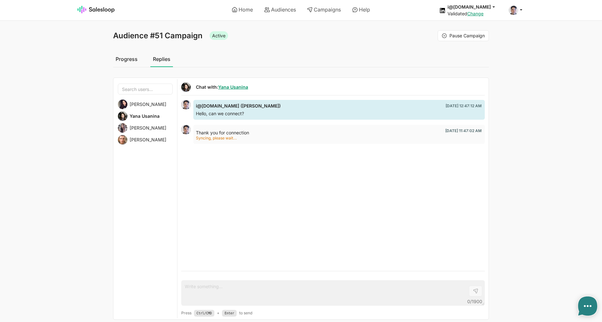
click at [146, 105] on span "[PERSON_NAME]" at bounding box center [148, 104] width 37 height 6
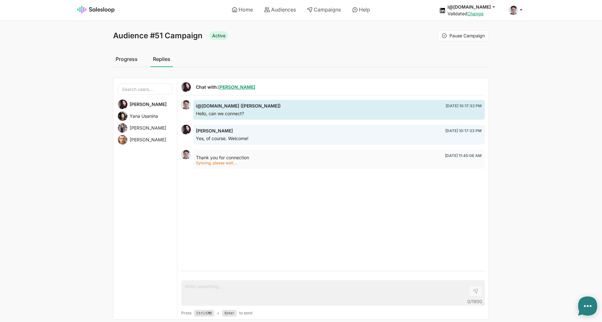
type textarea "x"
click at [153, 116] on span "Yana Usanina" at bounding box center [144, 116] width 28 height 6
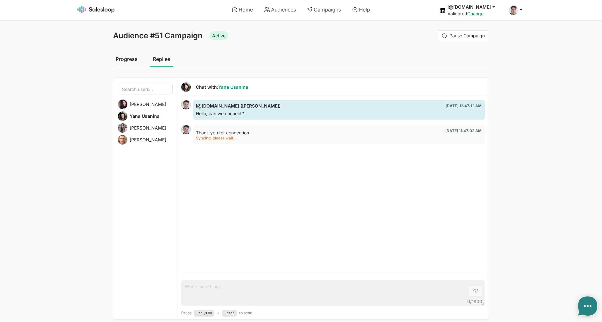
click at [153, 129] on span "[PERSON_NAME]" at bounding box center [148, 128] width 37 height 6
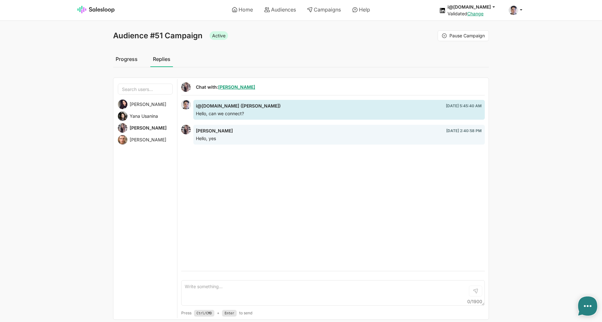
click at [152, 106] on span "[PERSON_NAME]" at bounding box center [148, 104] width 37 height 6
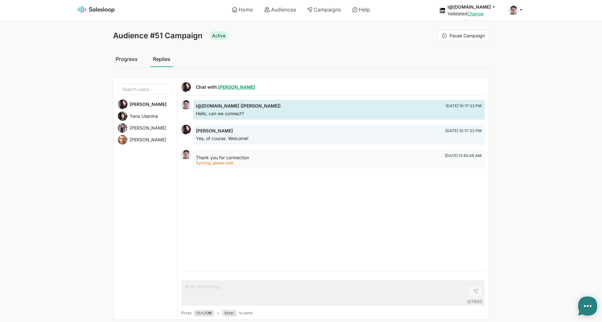
type textarea "x"
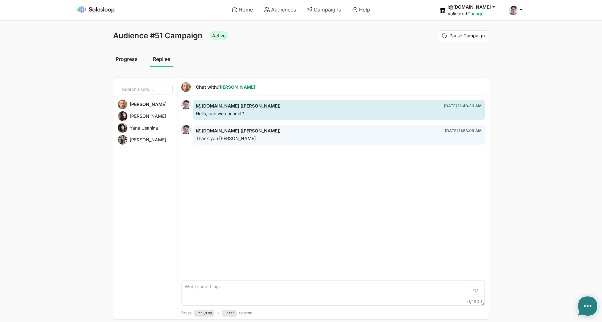
click at [145, 120] on div "Nataly Zernova" at bounding box center [145, 116] width 55 height 10
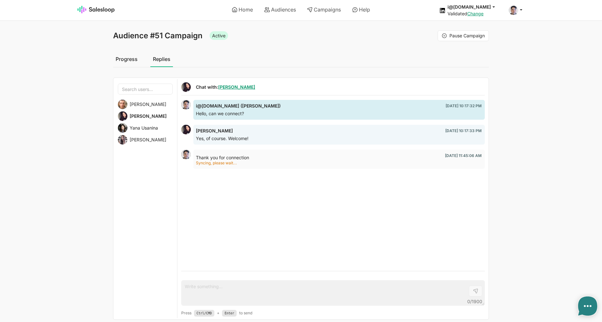
click at [145, 128] on span "Yana Usanina" at bounding box center [144, 128] width 28 height 6
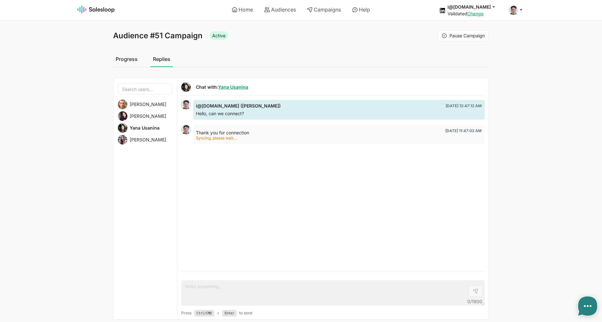
click at [146, 138] on span "Olena Shobotova" at bounding box center [148, 140] width 37 height 6
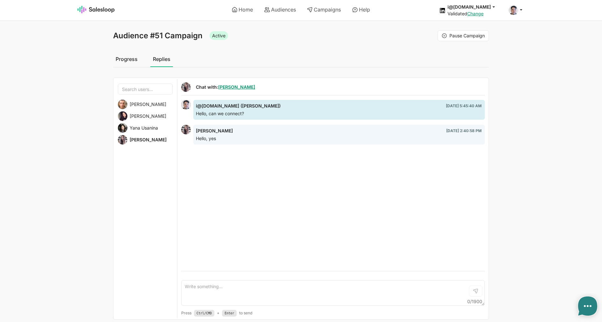
click at [147, 129] on span "Yana Usanina" at bounding box center [144, 128] width 28 height 6
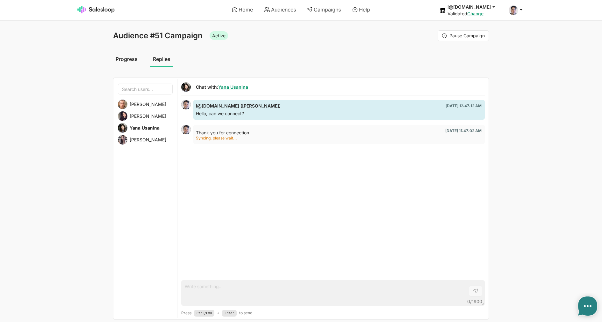
click at [150, 137] on span "[PERSON_NAME]" at bounding box center [148, 140] width 37 height 6
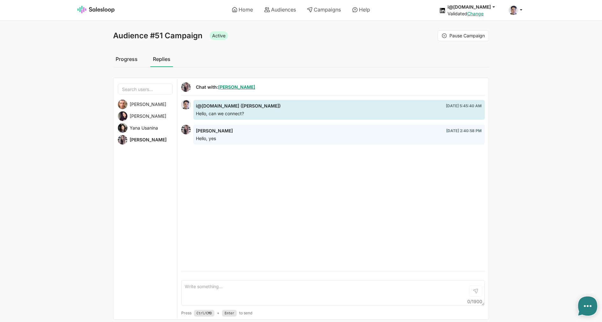
click at [152, 129] on span "Yana Usanina" at bounding box center [144, 128] width 28 height 6
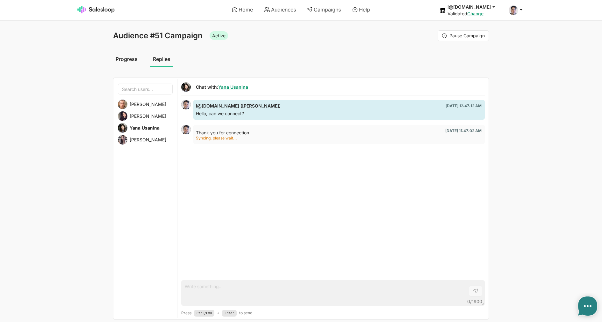
click at [152, 118] on span "[PERSON_NAME]" at bounding box center [148, 116] width 37 height 6
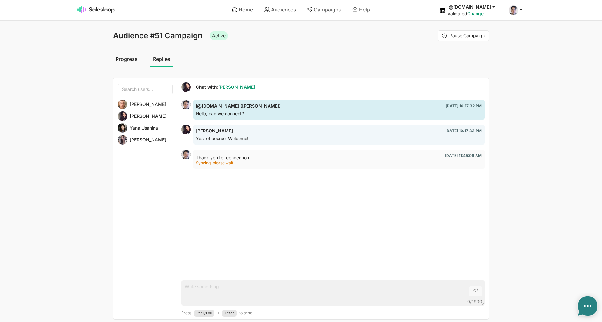
click at [152, 107] on span "[PERSON_NAME]" at bounding box center [148, 104] width 37 height 6
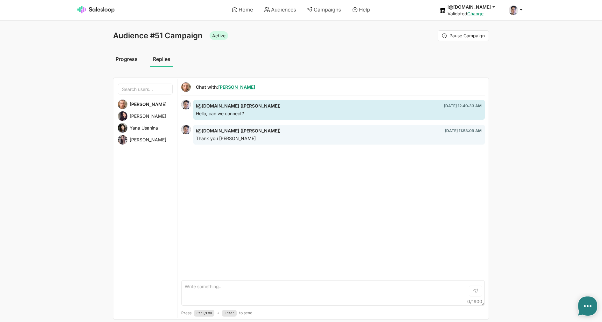
click at [156, 116] on span "Nataly Zernova" at bounding box center [148, 116] width 37 height 6
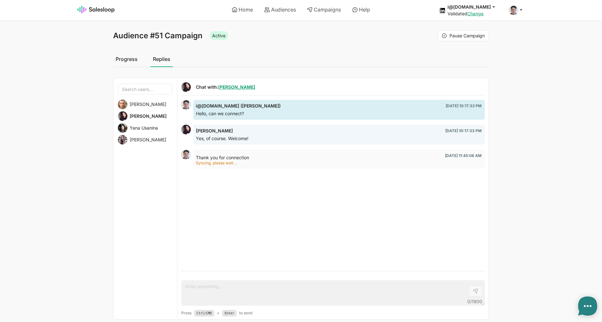
type textarea "x"
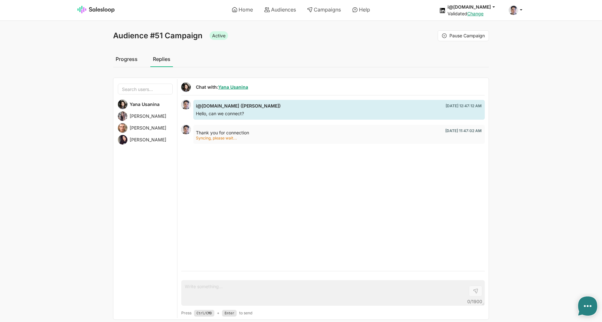
click at [151, 126] on span "[PERSON_NAME]" at bounding box center [148, 128] width 37 height 6
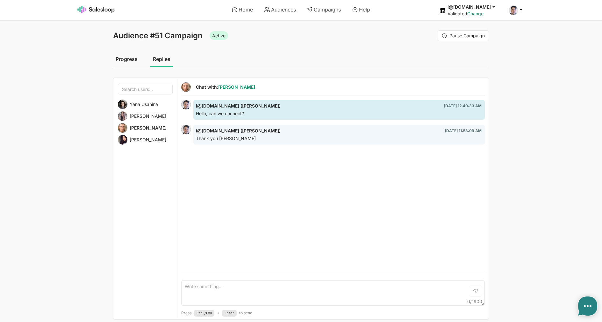
click at [144, 139] on span "[PERSON_NAME]" at bounding box center [148, 140] width 37 height 6
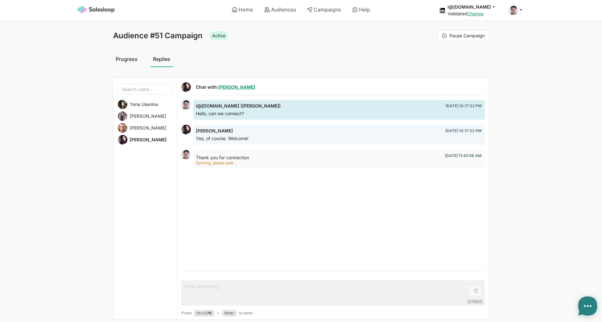
click at [143, 128] on span "[PERSON_NAME]" at bounding box center [148, 128] width 37 height 6
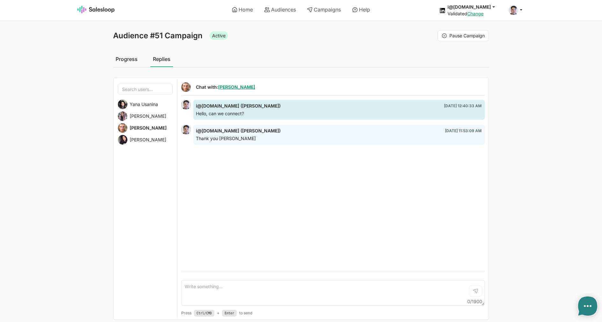
click at [141, 116] on span "[PERSON_NAME]" at bounding box center [148, 116] width 37 height 6
click at [141, 107] on div "Yana Usanina" at bounding box center [145, 104] width 55 height 10
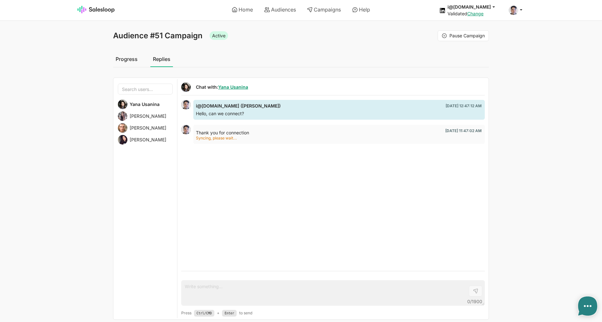
type textarea "x"
click at [140, 119] on div "[PERSON_NAME]" at bounding box center [145, 116] width 55 height 10
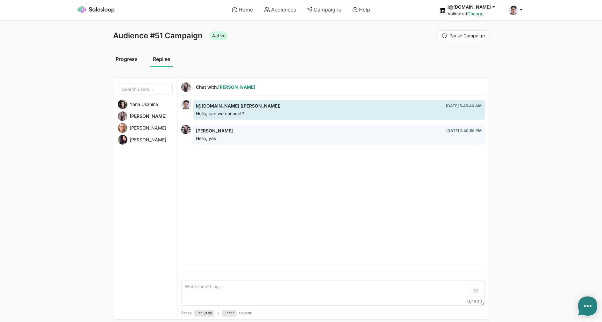
click at [142, 127] on span "[PERSON_NAME]" at bounding box center [148, 128] width 37 height 6
click at [149, 137] on span "[PERSON_NAME]" at bounding box center [148, 140] width 37 height 6
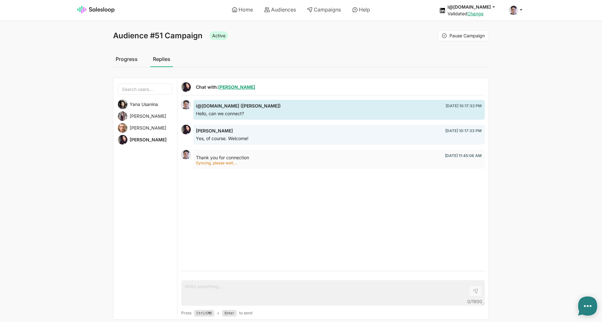
type textarea "x"
click at [146, 117] on span "Yana Usanina" at bounding box center [144, 116] width 28 height 6
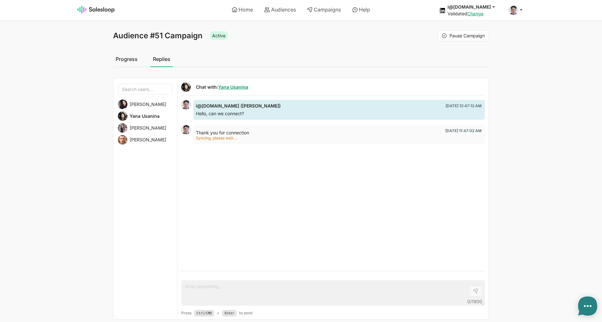
click at [145, 127] on span "[PERSON_NAME]" at bounding box center [148, 128] width 37 height 6
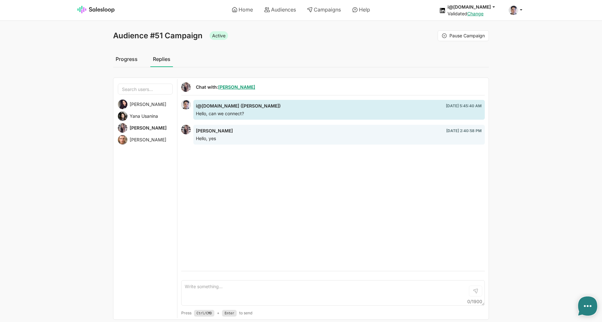
click at [144, 135] on div "Nataly Zernova Yana Usanina Olena Shobotova Maxim Nemkov" at bounding box center [145, 198] width 64 height 239
click at [144, 139] on span "[PERSON_NAME]" at bounding box center [148, 140] width 37 height 6
click at [148, 105] on span "Nataly Zernova" at bounding box center [148, 104] width 37 height 6
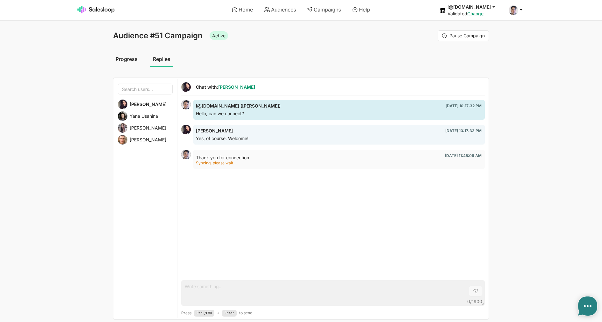
click at [148, 115] on span "Yana Usanina" at bounding box center [144, 116] width 28 height 6
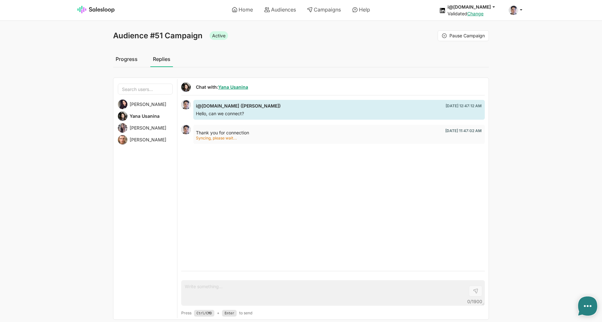
click at [147, 123] on div "Nataly Zernova Yana Usanina Olena Shobotova Maxim Nemkov" at bounding box center [145, 198] width 64 height 239
click at [146, 128] on span "Olena Shobotova" at bounding box center [148, 128] width 37 height 6
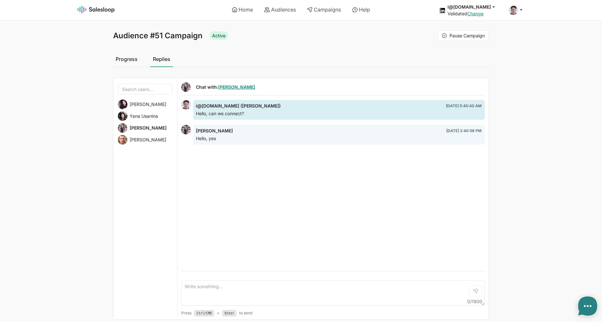
click at [154, 106] on span "Nataly Zernova" at bounding box center [148, 104] width 37 height 6
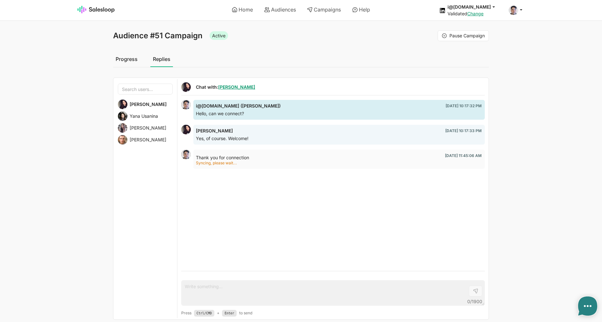
type textarea "x"
click at [142, 114] on span "Yana Usanina" at bounding box center [144, 116] width 28 height 6
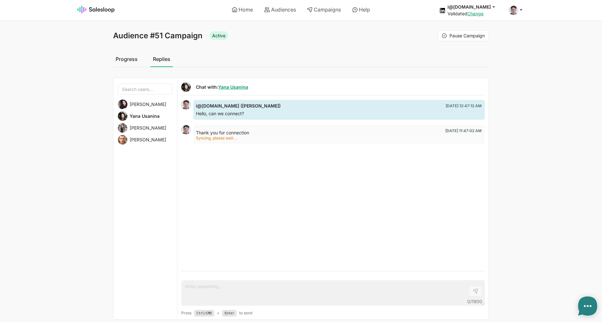
click at [160, 128] on span "[PERSON_NAME]" at bounding box center [148, 128] width 37 height 6
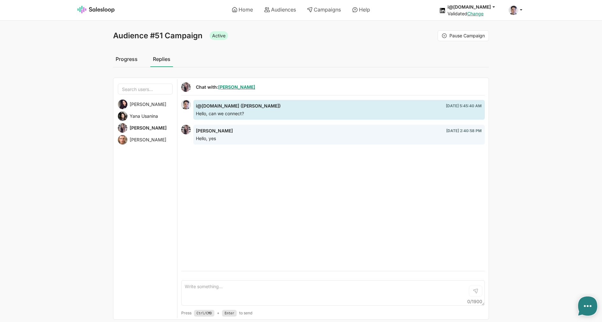
click at [149, 138] on span "[PERSON_NAME]" at bounding box center [148, 140] width 37 height 6
click at [250, 11] on link "Home" at bounding box center [243, 9] width 30 height 11
type textarea "x"
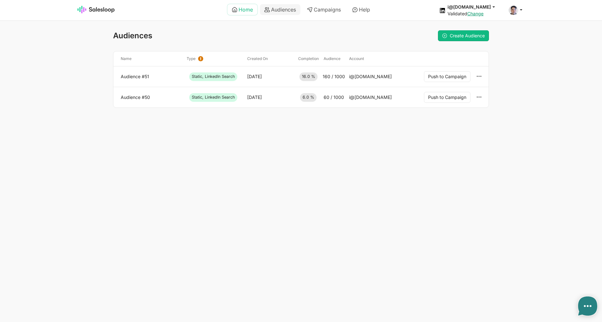
click at [242, 11] on link "Home" at bounding box center [243, 9] width 30 height 11
type textarea "x"
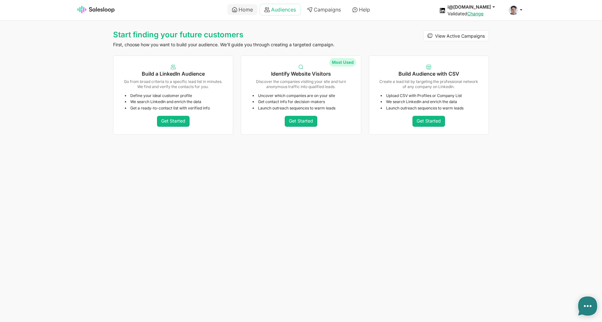
click at [275, 11] on link "Audiences" at bounding box center [280, 9] width 40 height 11
type textarea "x"
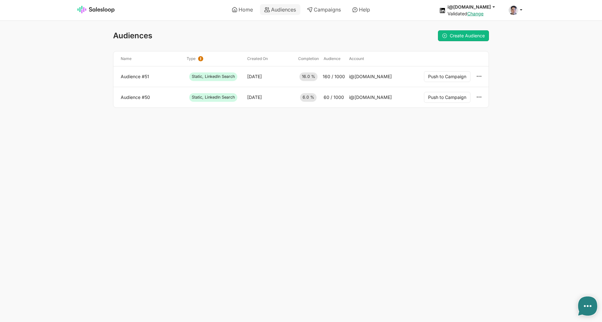
type textarea "x"
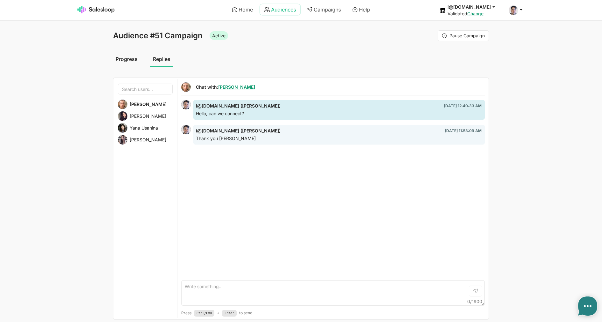
click at [267, 8] on icon at bounding box center [267, 9] width 5 height 5
type textarea "x"
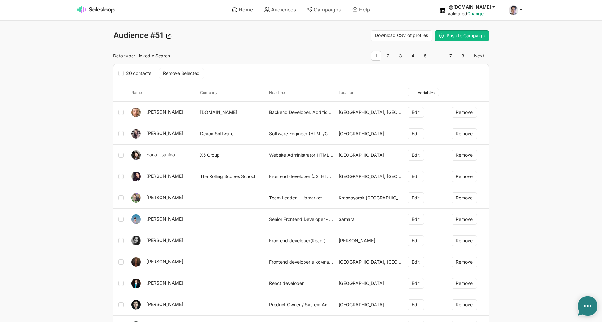
click at [121, 133] on icon at bounding box center [121, 133] width 5 height 5
click at [126, 131] on input "checkbox" at bounding box center [126, 130] width 0 height 0
checkbox input "true"
click at [461, 132] on button "Remove" at bounding box center [464, 133] width 25 height 11
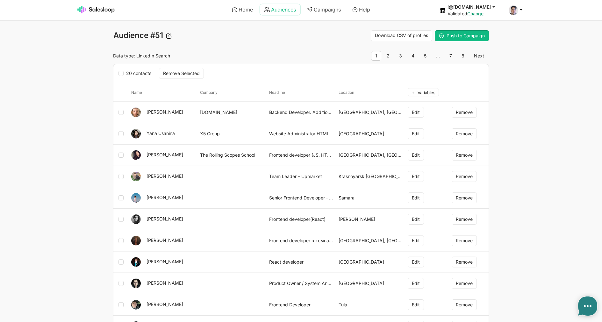
click at [282, 9] on link "Audiences" at bounding box center [280, 9] width 40 height 11
type textarea "x"
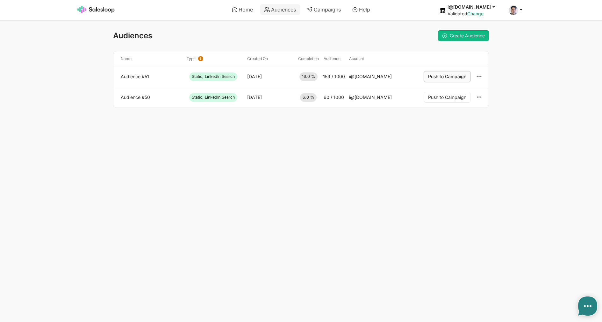
click at [443, 78] on button "Push to Campaign" at bounding box center [447, 76] width 47 height 11
type textarea "x"
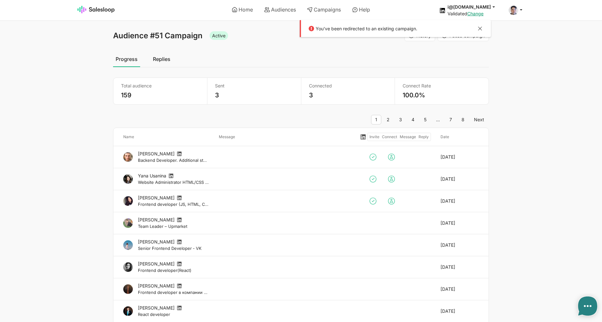
click at [160, 60] on link "Replies" at bounding box center [161, 59] width 23 height 16
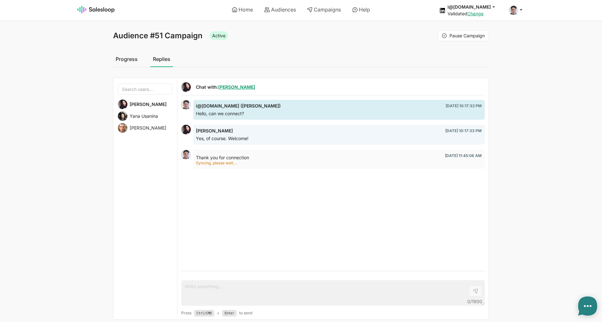
click at [156, 116] on span "Yana Usanina" at bounding box center [144, 116] width 28 height 6
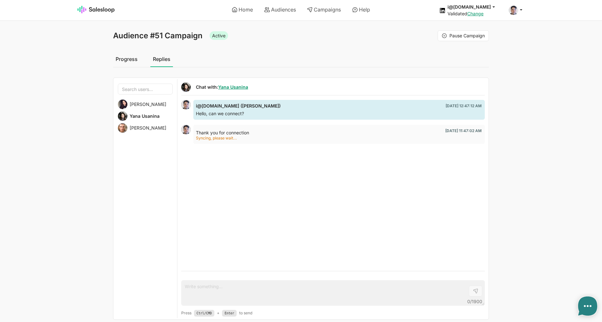
click at [156, 128] on span "[PERSON_NAME]" at bounding box center [148, 128] width 37 height 6
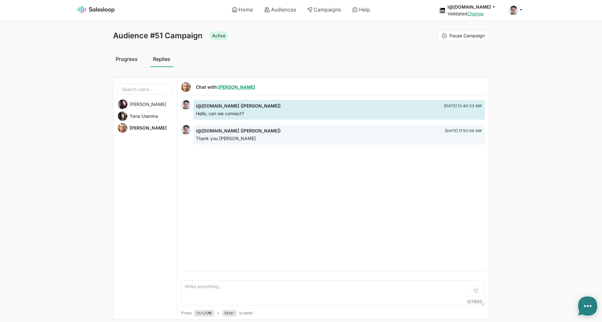
click at [150, 117] on span "Yana Usanina" at bounding box center [144, 116] width 28 height 6
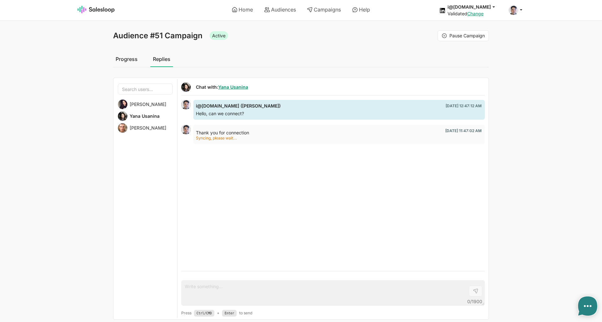
click at [156, 106] on span "[PERSON_NAME]" at bounding box center [148, 104] width 37 height 6
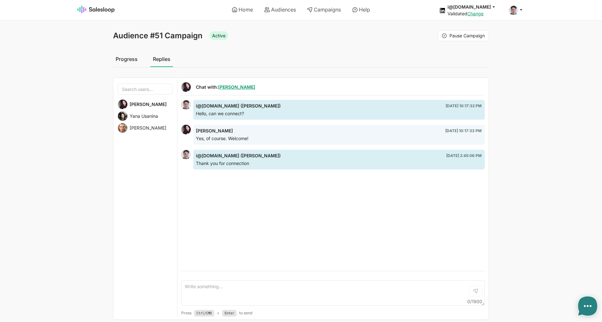
click at [146, 117] on span "Yana Usanina" at bounding box center [144, 116] width 28 height 6
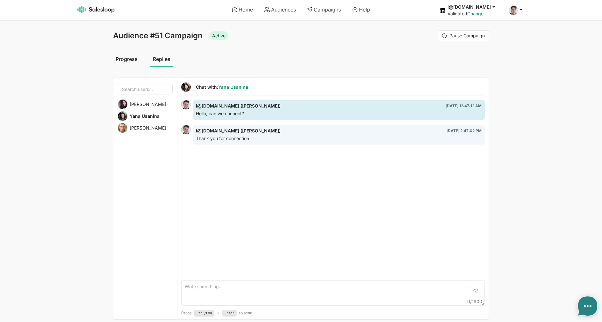
click at [141, 124] on div "[PERSON_NAME]" at bounding box center [145, 128] width 55 height 10
click at [154, 117] on span "Yana Usanina" at bounding box center [144, 116] width 28 height 6
click at [153, 109] on div "Nataly Zernova Yana Usanina Maxim Nemkov" at bounding box center [145, 198] width 64 height 239
click at [153, 107] on div "Nataly Zernova" at bounding box center [145, 104] width 55 height 10
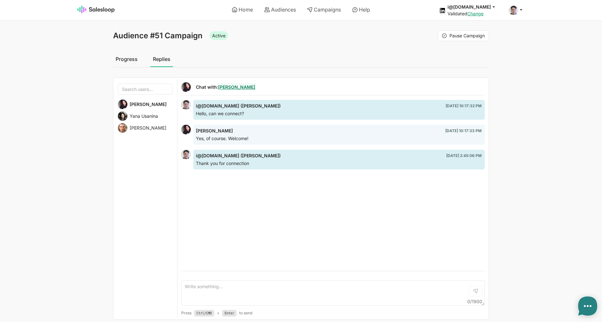
click at [246, 87] on link "Nataly Zernova" at bounding box center [236, 86] width 37 height 5
click at [140, 114] on span "Yana Usanina" at bounding box center [144, 116] width 28 height 6
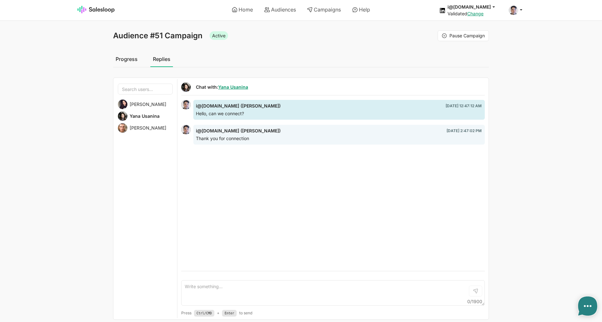
click at [152, 127] on span "Maxim Nemkov" at bounding box center [148, 128] width 37 height 6
click at [138, 115] on span "Yana Usanina" at bounding box center [144, 116] width 28 height 6
click at [237, 87] on link "Yana Usanina" at bounding box center [233, 86] width 30 height 5
type textarea "x"
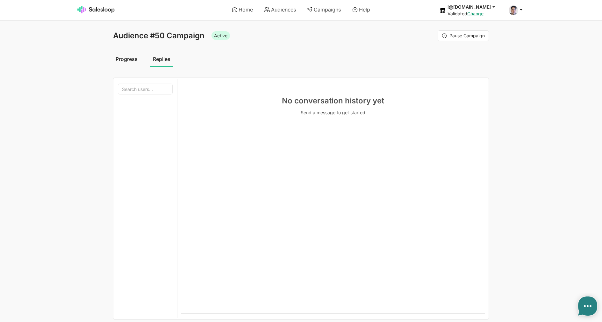
type textarea "x"
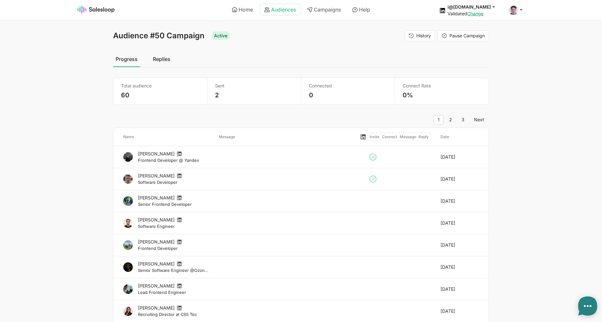
click at [273, 8] on link "Audiences" at bounding box center [280, 9] width 40 height 11
type textarea "x"
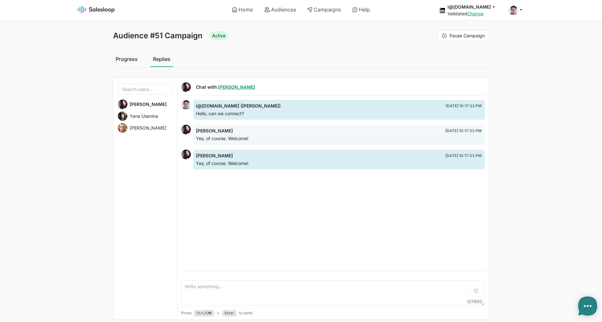
click at [134, 117] on span "Yana Usanina" at bounding box center [144, 116] width 28 height 6
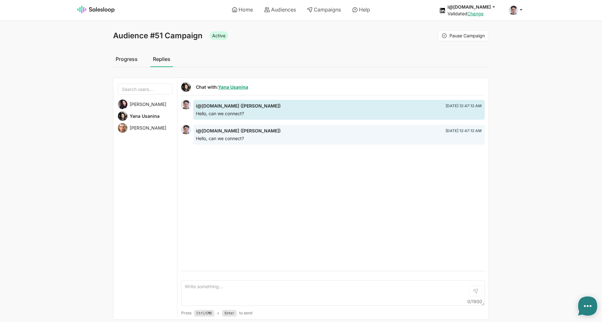
click at [140, 127] on span "[PERSON_NAME]" at bounding box center [148, 128] width 37 height 6
click at [141, 118] on span "Yana Usanina" at bounding box center [144, 116] width 28 height 6
click at [142, 106] on span "[PERSON_NAME]" at bounding box center [148, 104] width 37 height 6
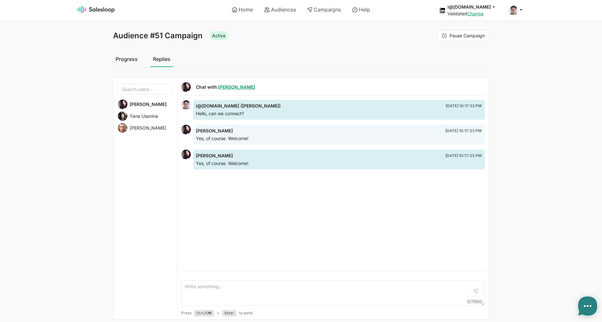
type textarea "x"
